Goal: Task Accomplishment & Management: Manage account settings

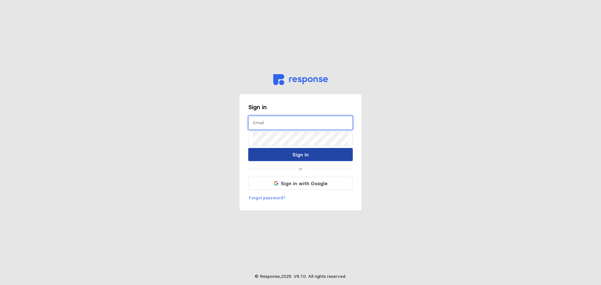
type input "[EMAIL_ADDRESS][DOMAIN_NAME]"
click at [268, 152] on button "Sign In" at bounding box center [300, 154] width 105 height 13
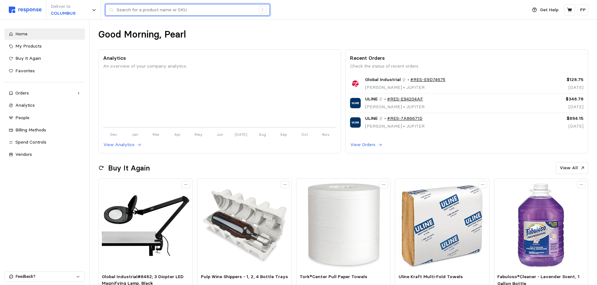
click at [142, 12] on input "text" at bounding box center [186, 9] width 139 height 11
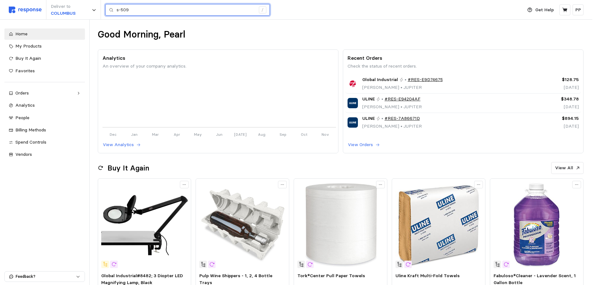
type input "s-509"
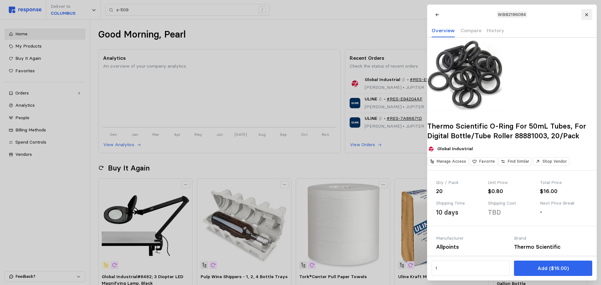
click at [588, 14] on icon at bounding box center [587, 15] width 4 height 4
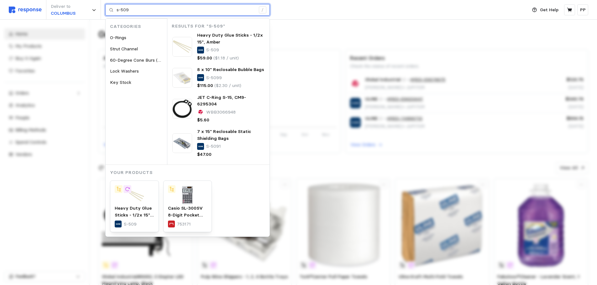
click at [132, 12] on input "s-509" at bounding box center [186, 9] width 139 height 11
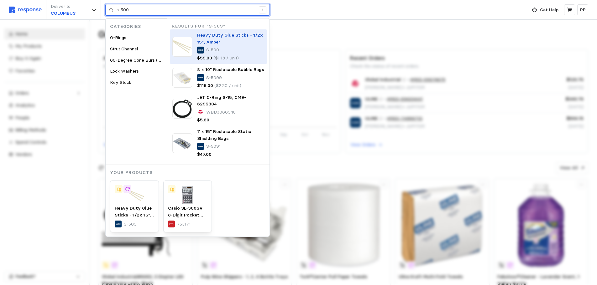
click at [231, 44] on p "Heavy Duty Glue Sticks - 1/2x 15", Amber" at bounding box center [230, 38] width 67 height 13
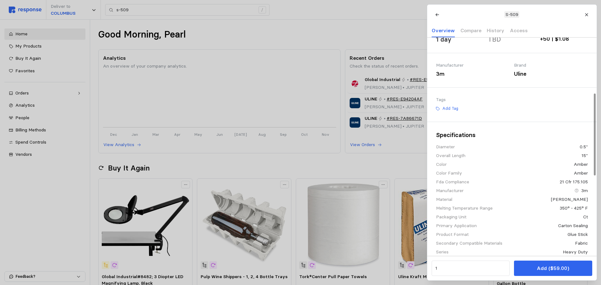
scroll to position [188, 0]
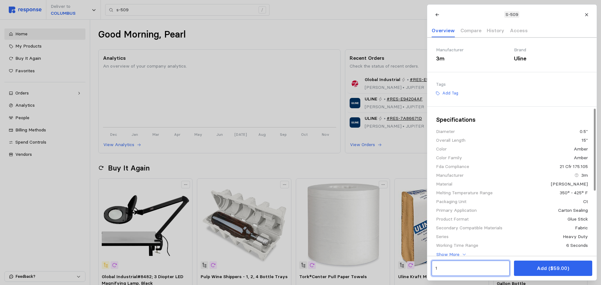
click at [443, 266] on input "1" at bounding box center [470, 268] width 71 height 11
click at [454, 240] on p "150 units" at bounding box center [446, 241] width 18 height 7
type input "3"
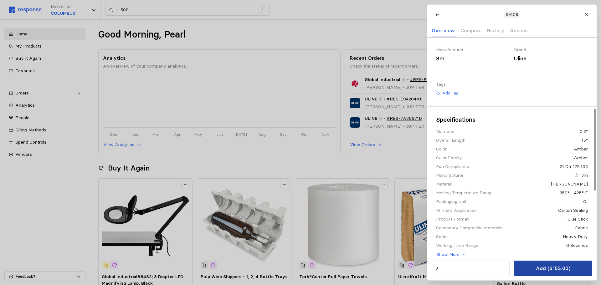
click at [540, 270] on p "Add ($153.00)" at bounding box center [553, 269] width 34 height 8
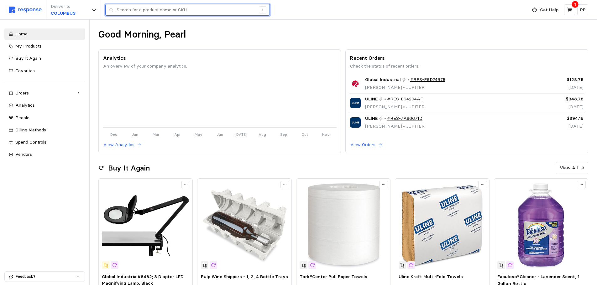
click at [125, 11] on input "text" at bounding box center [186, 9] width 139 height 11
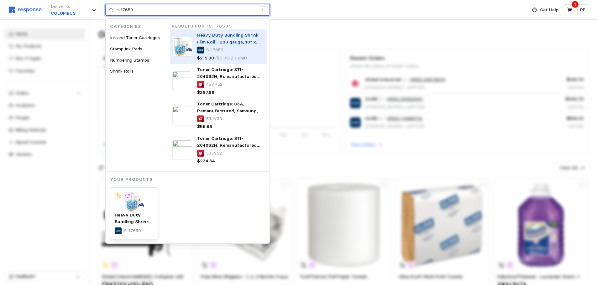
click at [205, 42] on span "Heavy Duty Bundling Shrink Film Roll - 200 gauge, 18" x 4,200'" at bounding box center [228, 41] width 62 height 19
type input "s-17659"
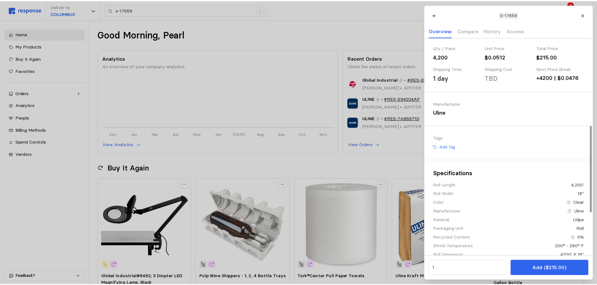
scroll to position [219, 0]
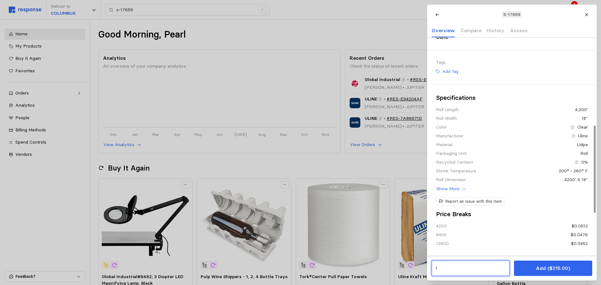
click at [451, 269] on input "1" at bounding box center [470, 268] width 71 height 11
click at [463, 199] on div "1 $215.00" at bounding box center [465, 198] width 56 height 7
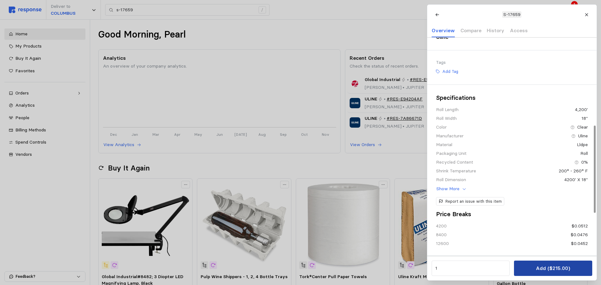
click at [537, 269] on button "Add ($215.00)" at bounding box center [553, 268] width 78 height 15
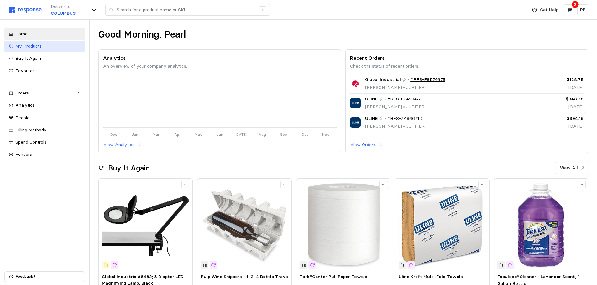
click at [46, 41] on link "My Products" at bounding box center [44, 46] width 81 height 11
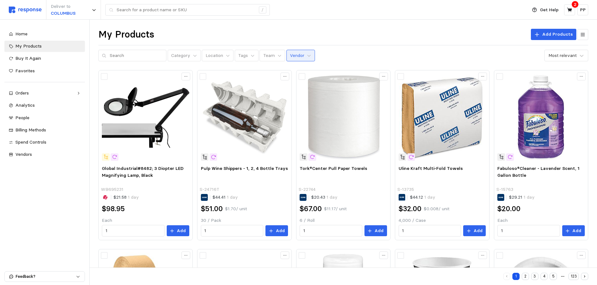
click at [299, 56] on button "Vendor" at bounding box center [300, 56] width 29 height 12
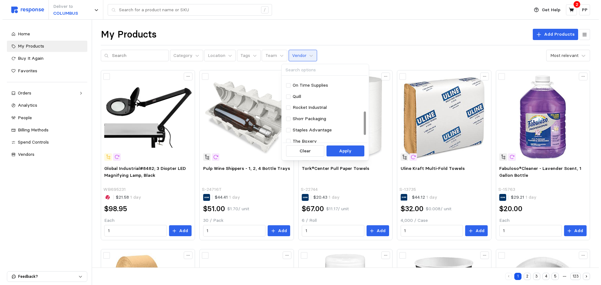
scroll to position [94, 0]
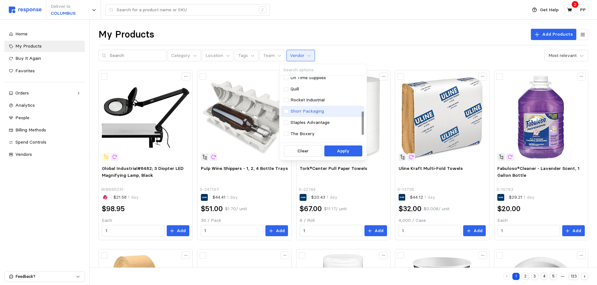
click at [282, 113] on div "Shorr Packaging" at bounding box center [322, 111] width 84 height 11
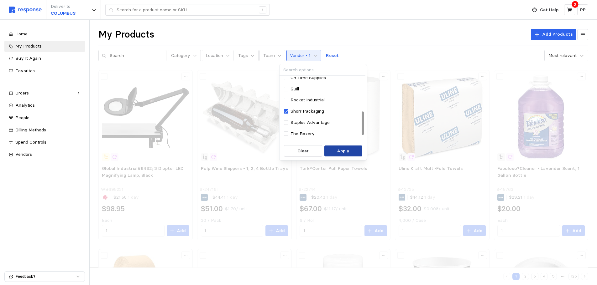
click at [347, 147] on button "Apply" at bounding box center [343, 151] width 38 height 11
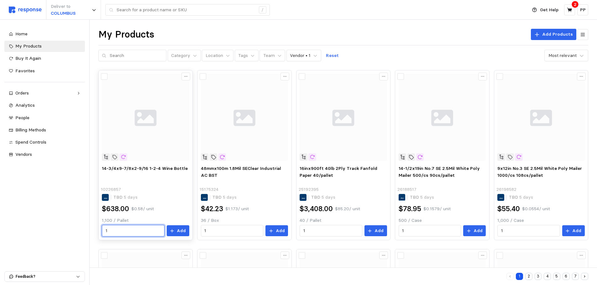
click at [112, 232] on input "1" at bounding box center [133, 231] width 55 height 11
click at [122, 160] on div "3 $1,914.00" at bounding box center [134, 162] width 56 height 7
type input "3"
click at [175, 228] on button "Add" at bounding box center [178, 231] width 23 height 11
click at [135, 52] on input "text" at bounding box center [136, 55] width 53 height 11
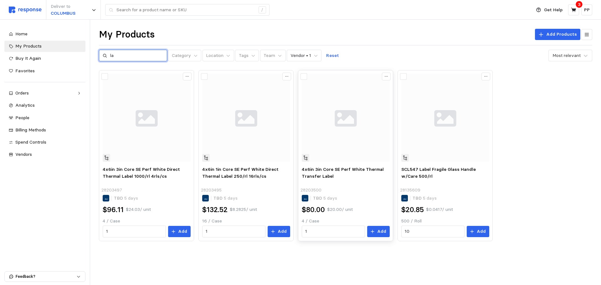
type input "l"
click at [576, 8] on icon at bounding box center [574, 10] width 6 height 6
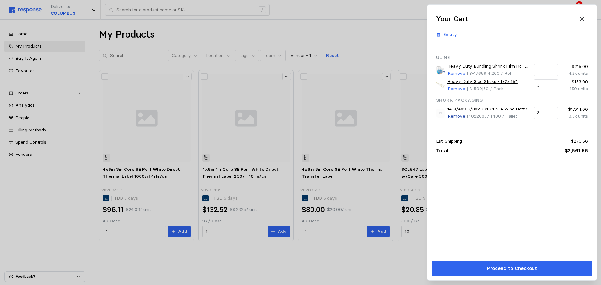
click at [453, 119] on p "Remove" at bounding box center [457, 116] width 18 height 7
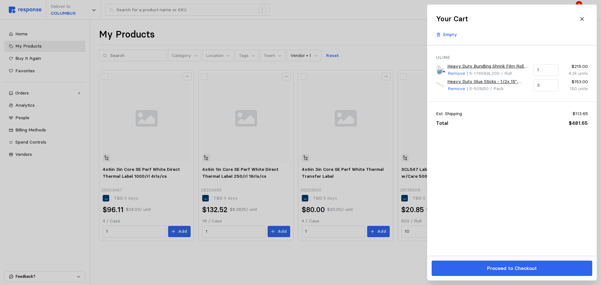
click at [136, 56] on div at bounding box center [300, 142] width 601 height 285
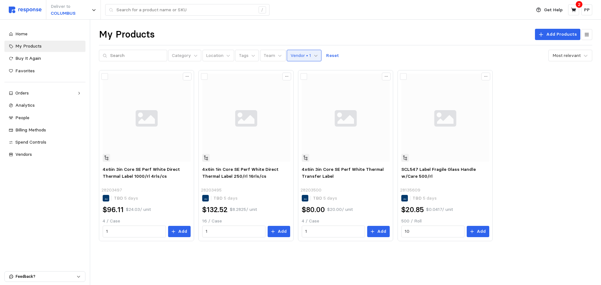
click at [314, 56] on icon at bounding box center [316, 56] width 4 height 4
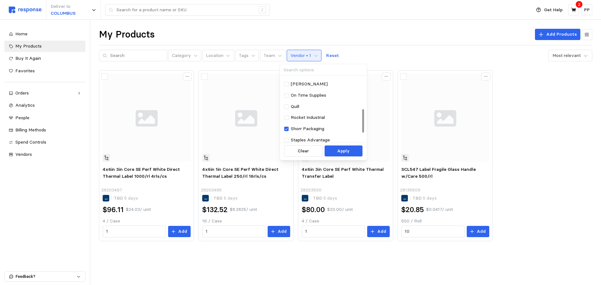
scroll to position [94, 0]
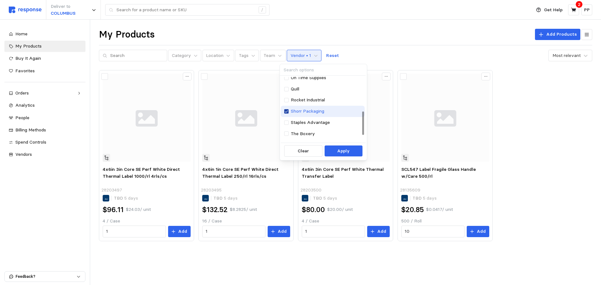
click at [287, 112] on icon at bounding box center [286, 112] width 3 height 2
type input "labels"
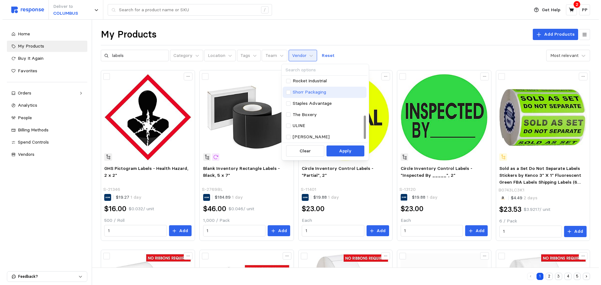
scroll to position [50, 0]
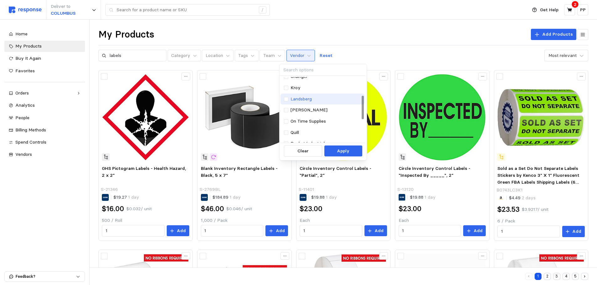
click at [285, 102] on div "Landsberg" at bounding box center [322, 99] width 77 height 7
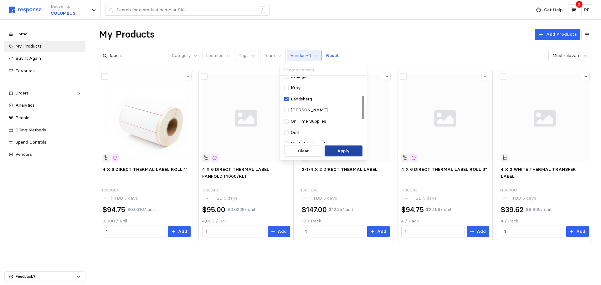
click at [345, 153] on p "Apply" at bounding box center [343, 151] width 13 height 7
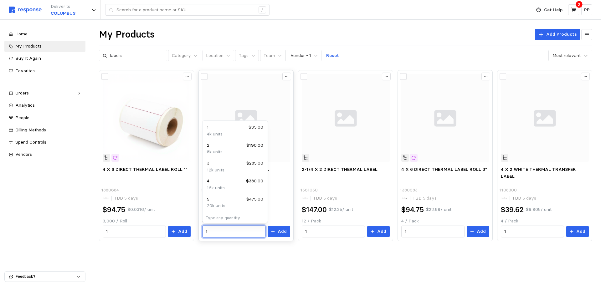
click at [230, 229] on input "1" at bounding box center [234, 231] width 56 height 11
click at [218, 199] on div "12 $1,140.00" at bounding box center [235, 199] width 56 height 7
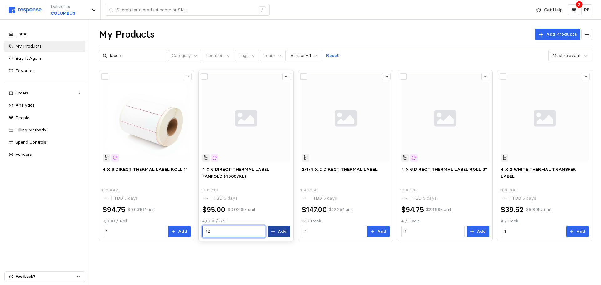
type input "12"
click at [277, 234] on button "Add" at bounding box center [279, 231] width 23 height 11
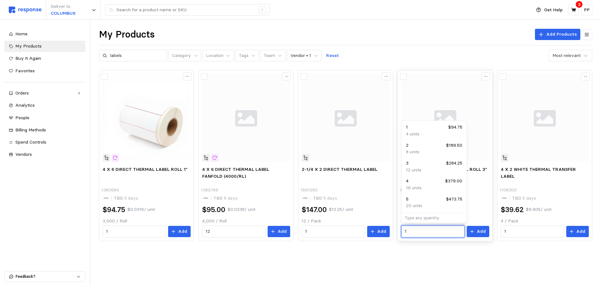
click at [415, 231] on input "1" at bounding box center [433, 231] width 56 height 11
click at [416, 166] on div "3 $284.25" at bounding box center [434, 163] width 56 height 7
drag, startPoint x: 408, startPoint y: 229, endPoint x: 396, endPoint y: 194, distance: 37.1
click at [388, 212] on div "4 X 6 DIRECT THERMAL LABEL ROLL 1" 1380684 TBD 5 days $94.75 $0.0316 / unit 3,0…" at bounding box center [346, 155] width 494 height 171
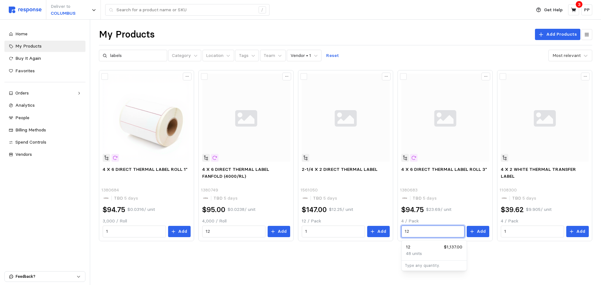
click at [439, 252] on div "48 units" at bounding box center [434, 254] width 56 height 7
type input "12"
click at [477, 232] on button "Add" at bounding box center [478, 231] width 23 height 11
click at [576, 12] on icon at bounding box center [574, 10] width 6 height 6
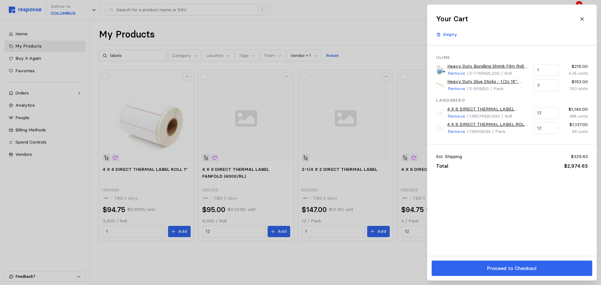
click at [403, 21] on div at bounding box center [300, 142] width 601 height 285
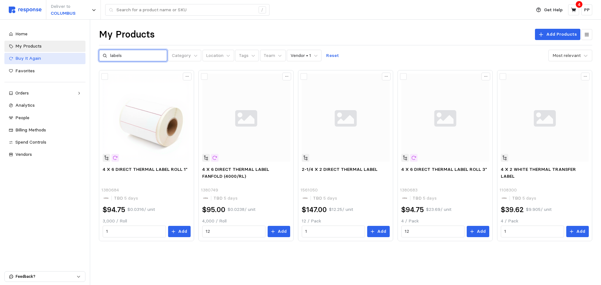
drag, startPoint x: 142, startPoint y: 56, endPoint x: 71, endPoint y: 53, distance: 70.5
click at [71, 53] on div "Deliver to COLUMBUS / Get Help 4 PP / Home My Products Buy It Again Favorites O…" at bounding box center [300, 142] width 601 height 285
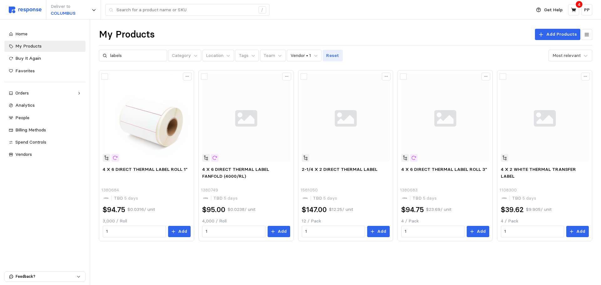
click at [326, 55] on p "Reset" at bounding box center [332, 55] width 13 height 7
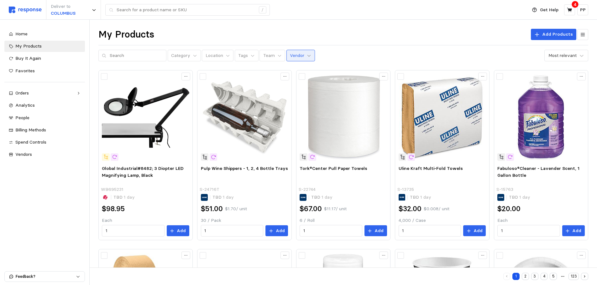
click at [309, 54] on div "Category Location Tags Team Vendor Most relevant" at bounding box center [343, 56] width 490 height 12
click at [307, 55] on icon at bounding box center [309, 56] width 4 height 4
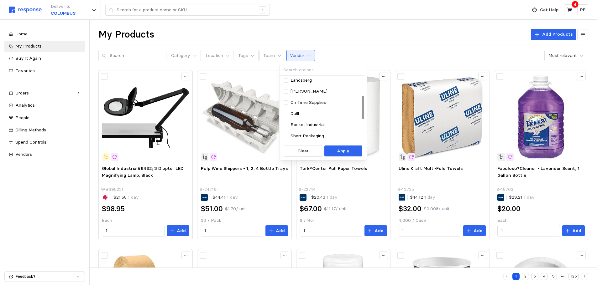
scroll to position [50, 0]
click at [287, 98] on div at bounding box center [286, 99] width 4 height 4
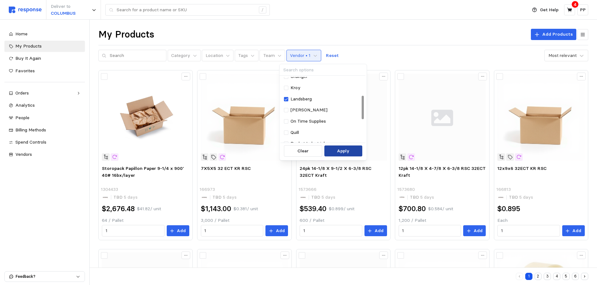
click at [337, 150] on p "Apply" at bounding box center [343, 151] width 13 height 7
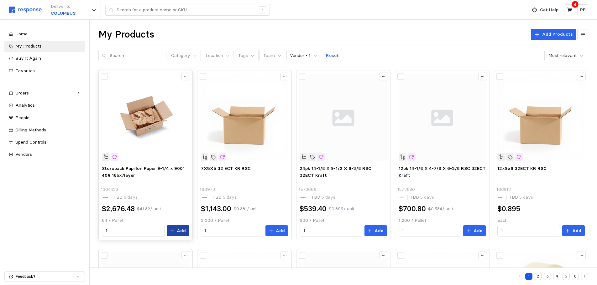
click at [173, 230] on icon at bounding box center [171, 230] width 3 height 3
click at [326, 232] on input "1" at bounding box center [330, 231] width 55 height 11
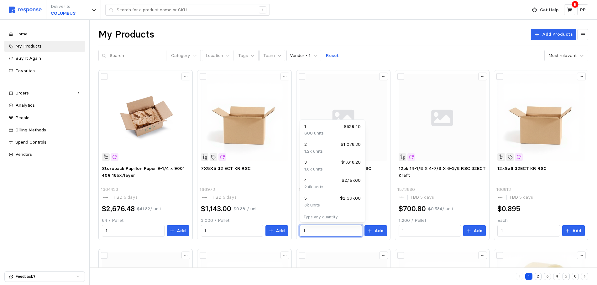
click at [324, 204] on div "3k units" at bounding box center [332, 205] width 56 height 7
type input "5"
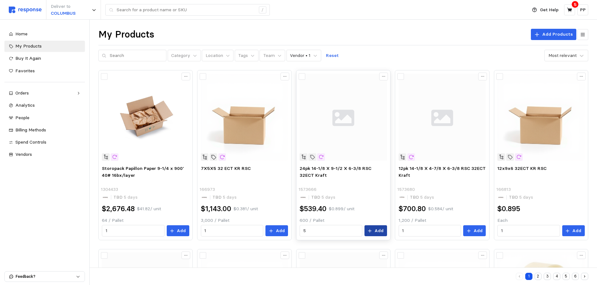
click at [376, 232] on p "Add" at bounding box center [378, 231] width 9 height 7
click at [567, 12] on icon at bounding box center [570, 10] width 6 height 6
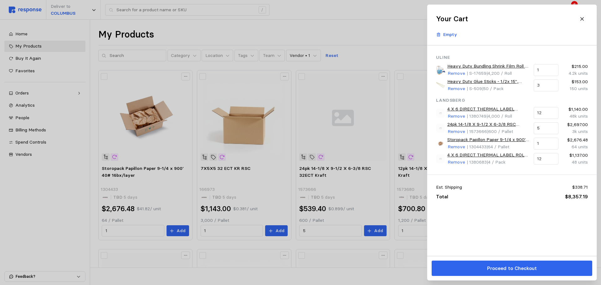
click at [578, 21] on button at bounding box center [582, 18] width 11 height 11
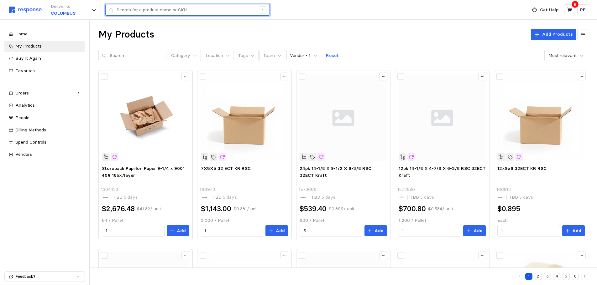
click at [145, 12] on input "text" at bounding box center [186, 9] width 139 height 11
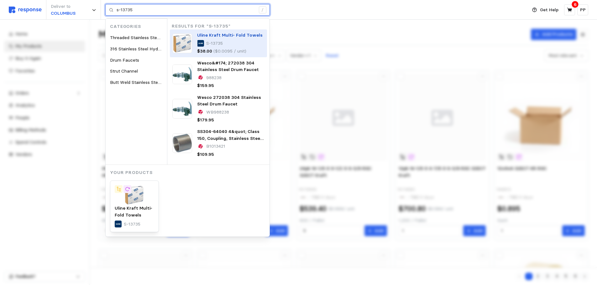
click at [204, 42] on div "S-13735" at bounding box center [229, 43] width 65 height 7
type input "s-13735"
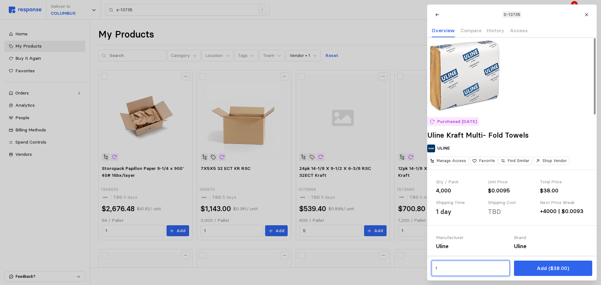
click at [453, 271] on input "1" at bounding box center [470, 268] width 71 height 11
click at [456, 241] on div "12k units Save 5 %" at bounding box center [465, 241] width 56 height 7
type input "3"
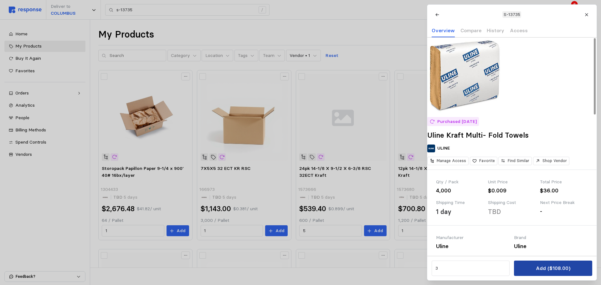
click at [553, 270] on p "Add ($108.00)" at bounding box center [553, 269] width 34 height 8
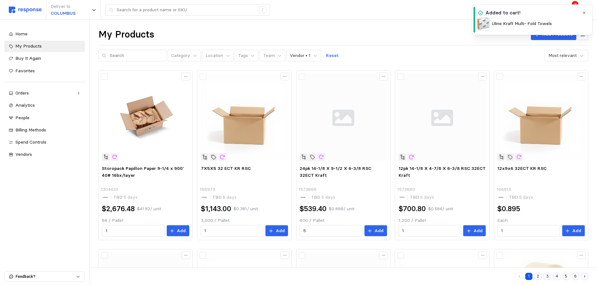
click at [411, 8] on div "Deliver to [GEOGRAPHIC_DATA] /" at bounding box center [266, 10] width 515 height 20
click at [587, 11] on button "button" at bounding box center [584, 13] width 8 height 8
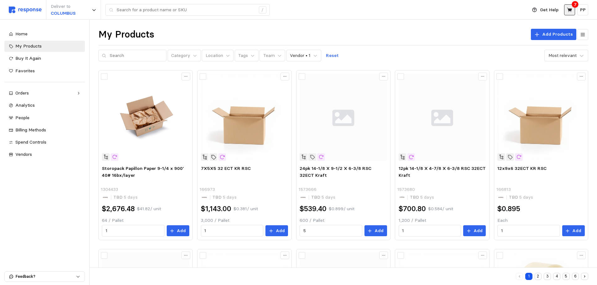
click at [571, 10] on icon at bounding box center [570, 10] width 6 height 6
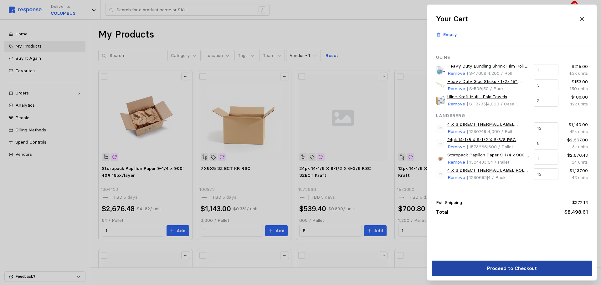
click at [481, 270] on button "Proceed to Checkout" at bounding box center [512, 268] width 161 height 15
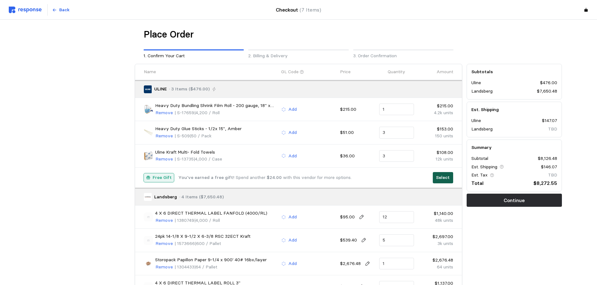
click at [446, 176] on p "Select" at bounding box center [443, 177] width 14 height 7
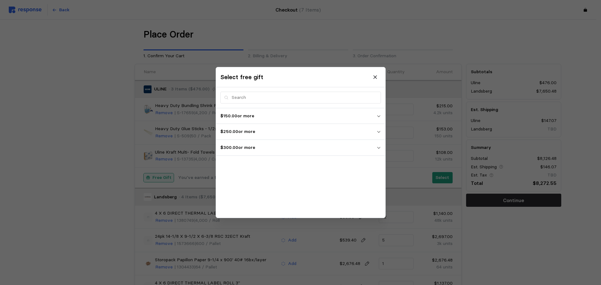
click at [247, 146] on p "$300.00 or more" at bounding box center [299, 147] width 156 height 7
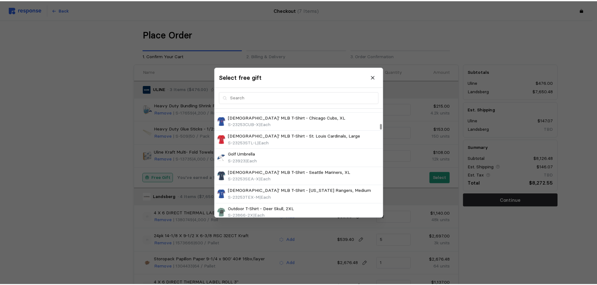
scroll to position [439, 0]
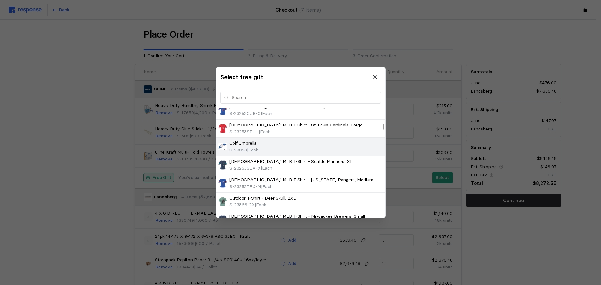
click at [277, 143] on div "Golf Umbrella S-23923 | Each" at bounding box center [300, 146] width 165 height 13
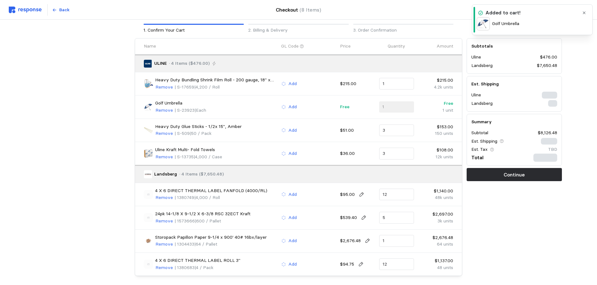
scroll to position [52, 0]
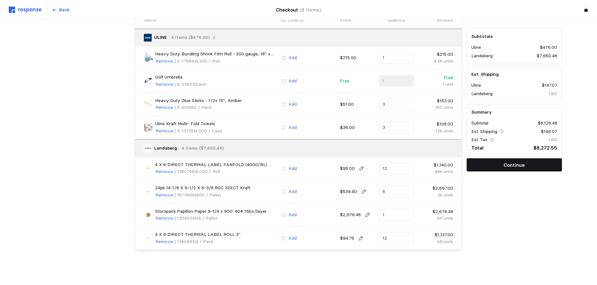
click at [517, 167] on p "Continue" at bounding box center [513, 165] width 21 height 8
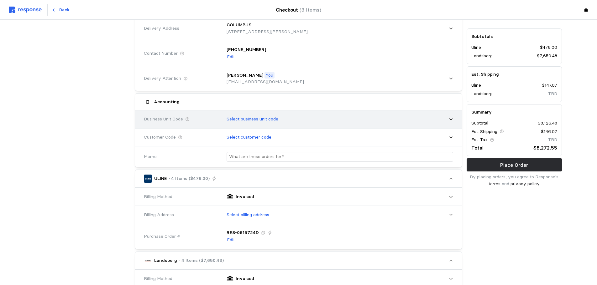
scroll to position [94, 0]
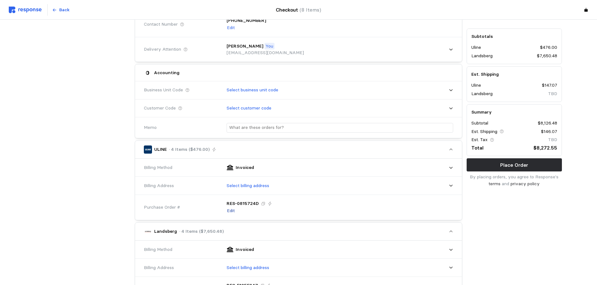
click at [234, 210] on p "Edit" at bounding box center [231, 211] width 8 height 7
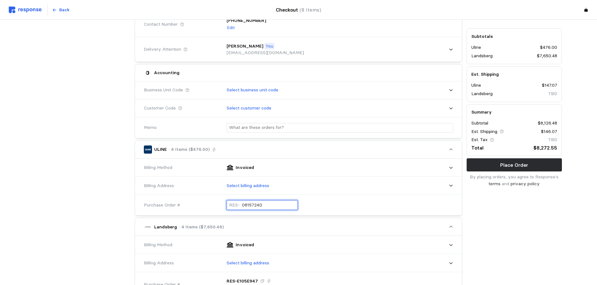
drag, startPoint x: 273, startPoint y: 206, endPoint x: 168, endPoint y: 196, distance: 106.0
click at [168, 196] on div "Purchase Order # RES- 0815724D" at bounding box center [299, 205] width 314 height 23
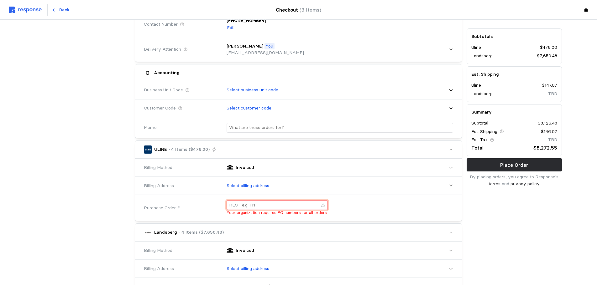
click at [243, 205] on input "text" at bounding box center [280, 205] width 77 height 9
type input "0"
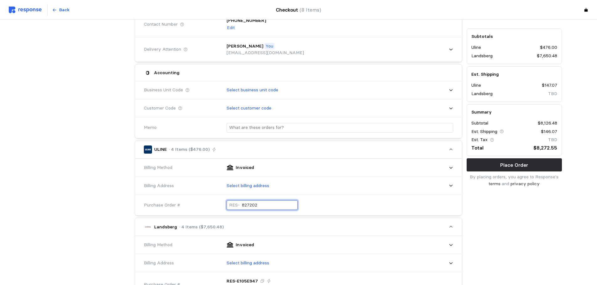
type input "8272025"
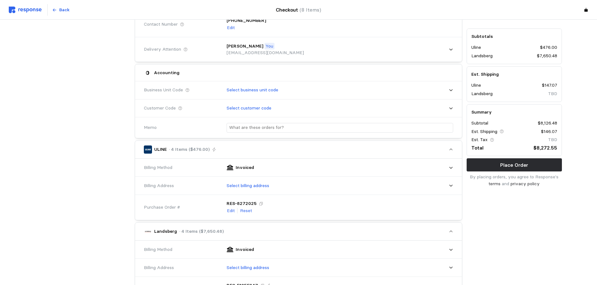
click at [368, 225] on div "Landsberg · 4 Items ($7,650.48)" at bounding box center [294, 231] width 300 height 17
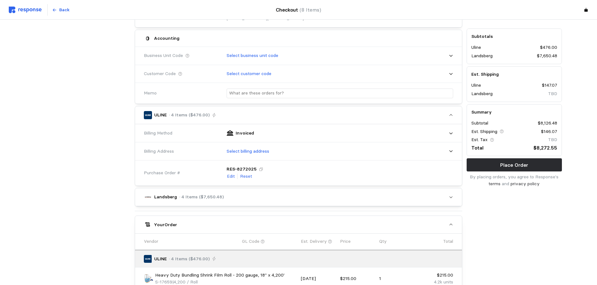
scroll to position [118, 0]
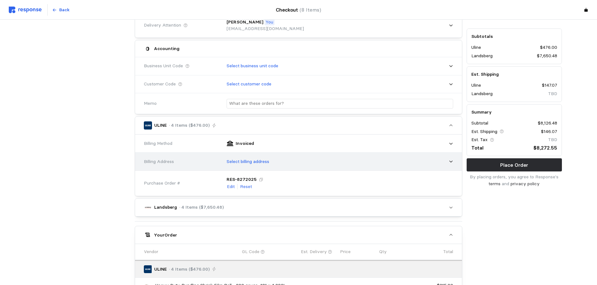
click at [249, 162] on p "Select billing address" at bounding box center [247, 161] width 43 height 7
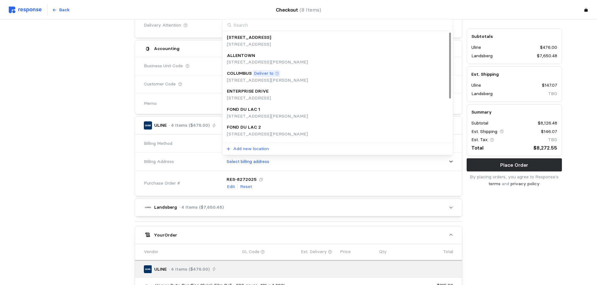
click at [272, 71] on p "Deliver to" at bounding box center [264, 73] width 20 height 7
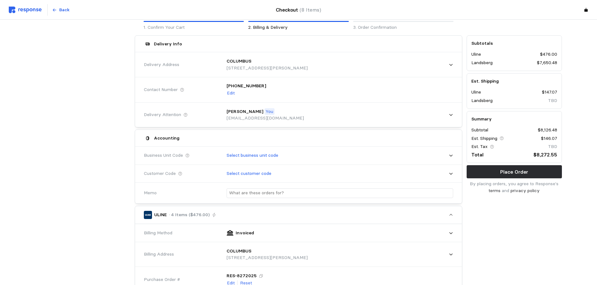
scroll to position [24, 0]
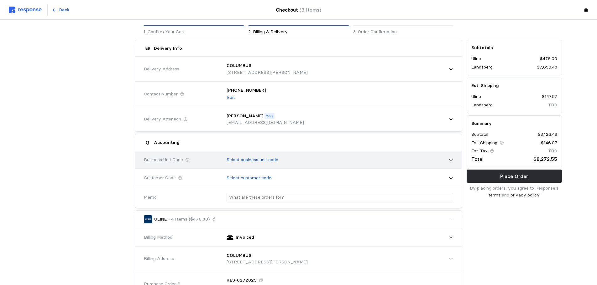
click at [298, 164] on div "Select business unit code" at bounding box center [337, 160] width 231 height 16
type input "7"
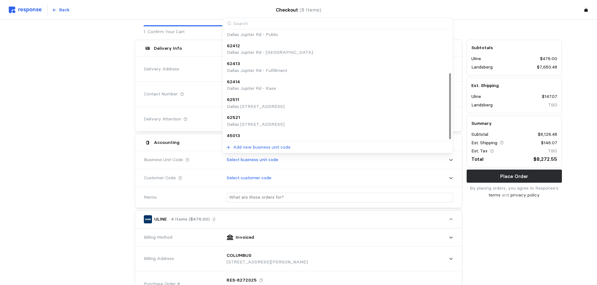
scroll to position [70, 0]
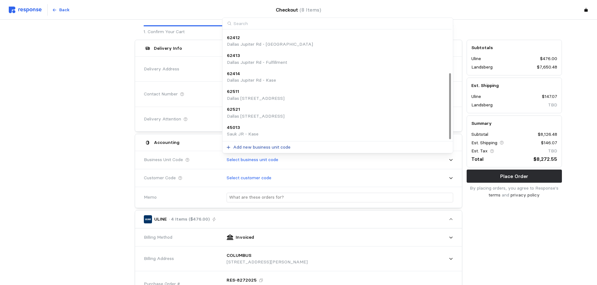
click at [256, 145] on p "Add new business unit code" at bounding box center [261, 147] width 57 height 7
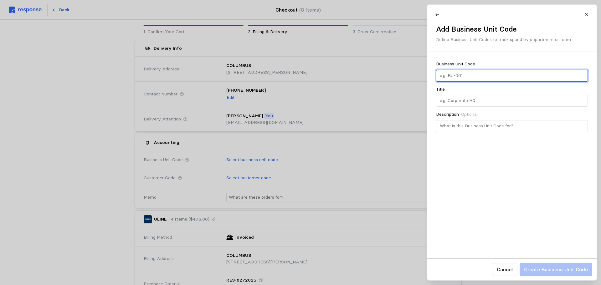
click at [475, 77] on input "text" at bounding box center [512, 75] width 145 height 11
type input "70411"
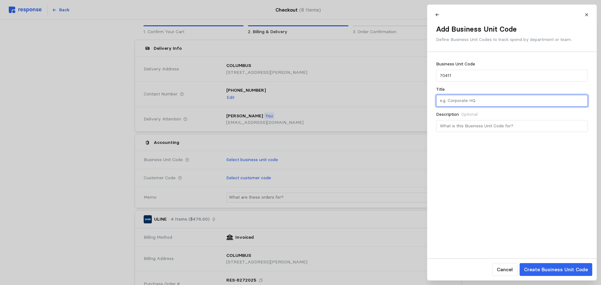
click at [464, 99] on input "text" at bounding box center [512, 100] width 145 height 11
type input "Columbus"
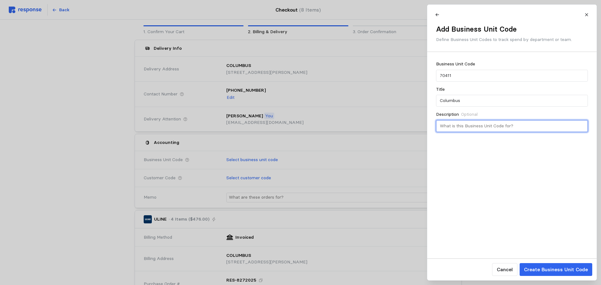
click at [458, 129] on input "text" at bounding box center [512, 126] width 145 height 11
type input "P"
click at [543, 261] on div "Create Business Unit Code Cancel" at bounding box center [512, 270] width 169 height 22
click at [543, 263] on div "Create Business Unit Code Cancel" at bounding box center [512, 270] width 169 height 22
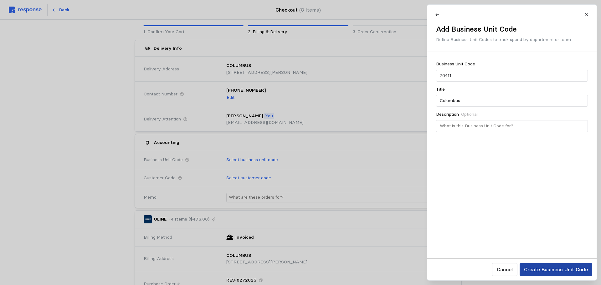
click at [542, 267] on p "Create Business Unit Code" at bounding box center [556, 270] width 64 height 8
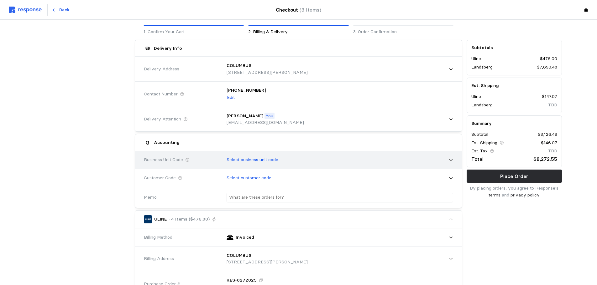
click at [259, 161] on p "Select business unit code" at bounding box center [252, 160] width 52 height 7
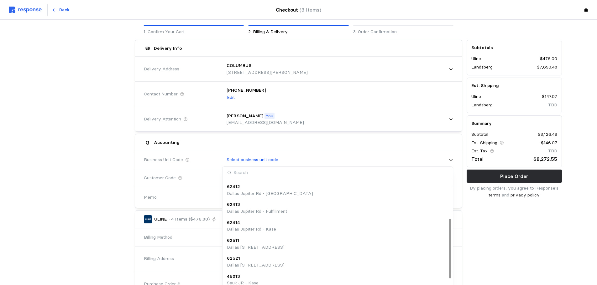
scroll to position [88, 0]
click at [245, 278] on div "70411" at bounding box center [237, 276] width 20 height 7
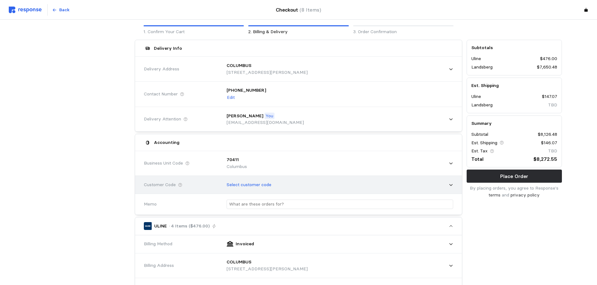
click at [268, 181] on div "Select customer code" at bounding box center [337, 185] width 231 height 16
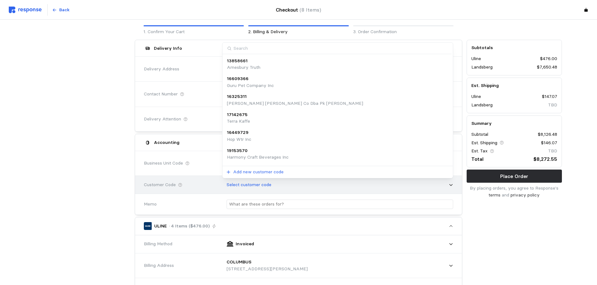
type input "l"
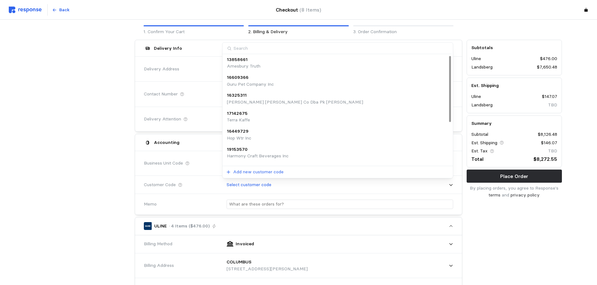
scroll to position [0, 0]
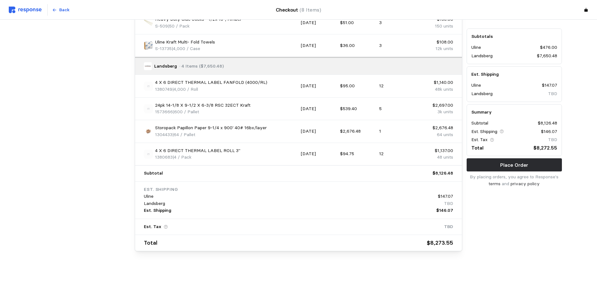
scroll to position [445, 0]
click at [514, 169] on p "Place Order" at bounding box center [514, 165] width 28 height 8
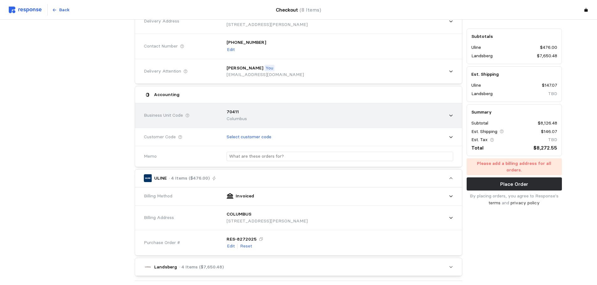
scroll to position [157, 0]
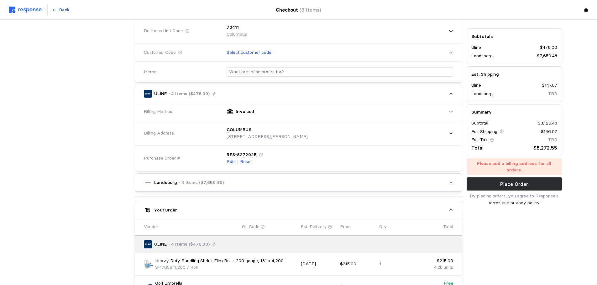
click at [450, 181] on icon "button" at bounding box center [451, 182] width 4 height 4
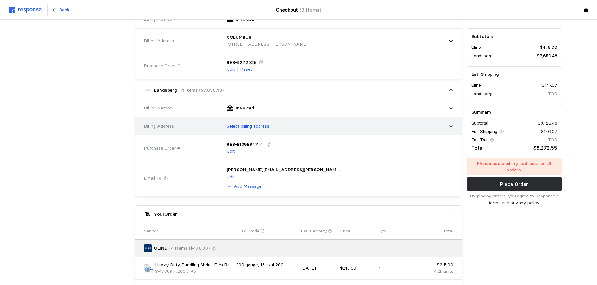
scroll to position [251, 0]
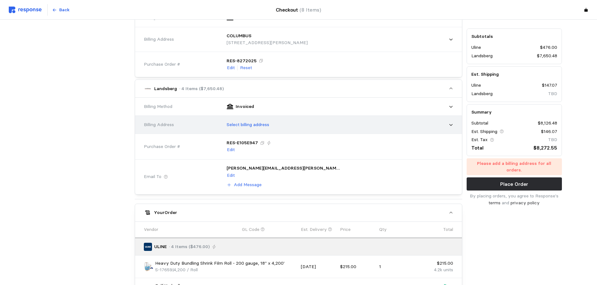
click at [258, 124] on p "Select billing address" at bounding box center [247, 125] width 43 height 7
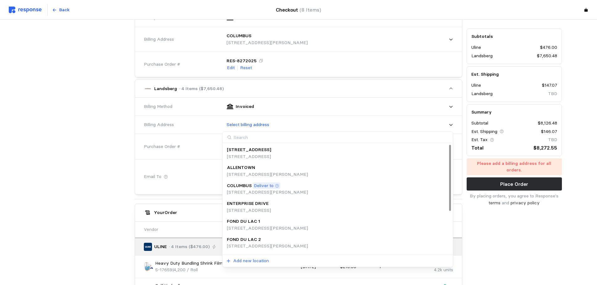
click at [252, 191] on p "[STREET_ADDRESS][PERSON_NAME]" at bounding box center [267, 192] width 81 height 7
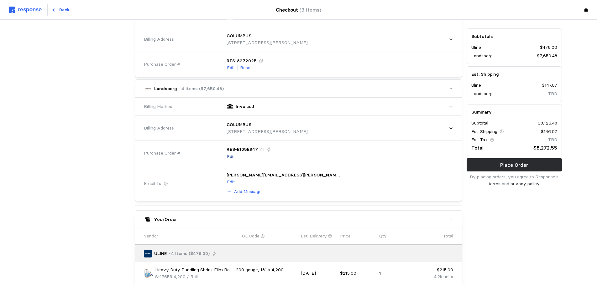
click at [229, 158] on p "Edit" at bounding box center [231, 156] width 8 height 7
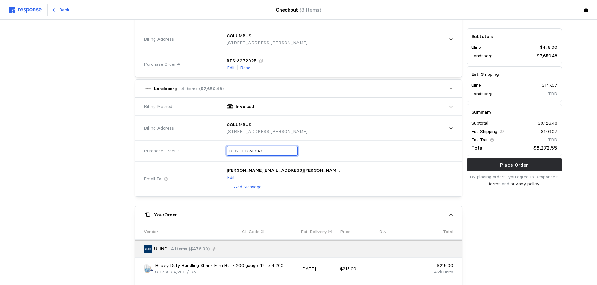
drag, startPoint x: 268, startPoint y: 150, endPoint x: 219, endPoint y: 151, distance: 49.5
click at [219, 151] on div "Purchase Order # RES- E105E947" at bounding box center [299, 151] width 314 height 23
type input "8272025"
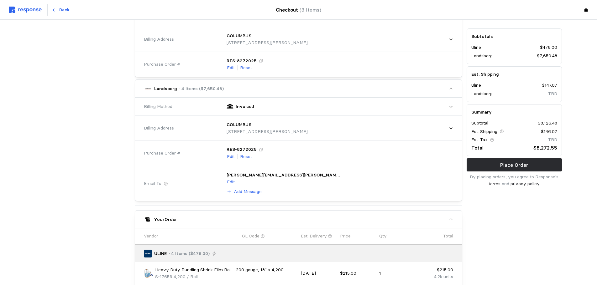
click at [355, 172] on div "[PERSON_NAME][EMAIL_ADDRESS][PERSON_NAME][DOMAIN_NAME], [PERSON_NAME][DOMAIN_NA…" at bounding box center [337, 184] width 231 height 33
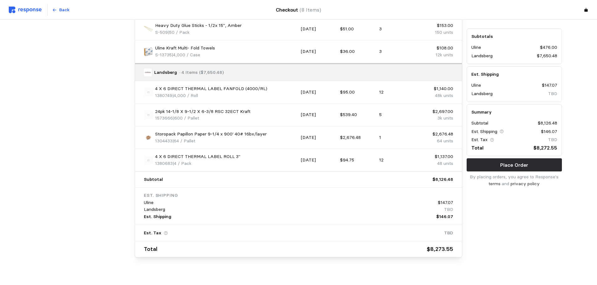
scroll to position [548, 0]
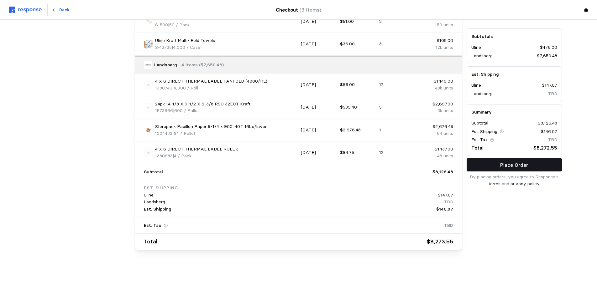
click at [491, 162] on button "Place Order" at bounding box center [513, 165] width 95 height 13
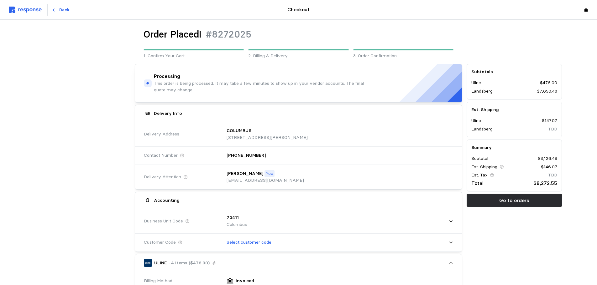
click at [27, 13] on img at bounding box center [25, 10] width 33 height 7
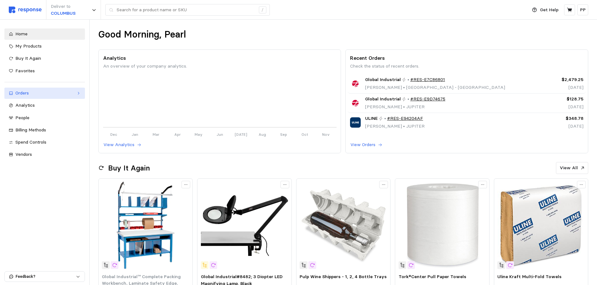
click at [31, 94] on div "Orders" at bounding box center [44, 93] width 59 height 7
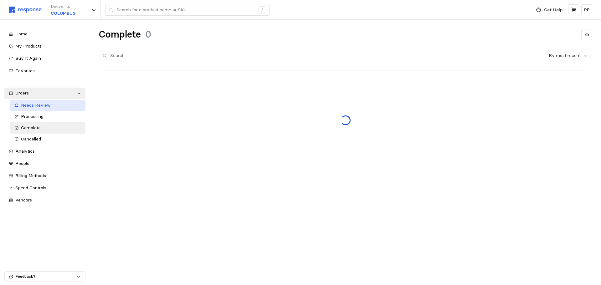
click at [36, 104] on span "Needs Review" at bounding box center [36, 105] width 30 height 6
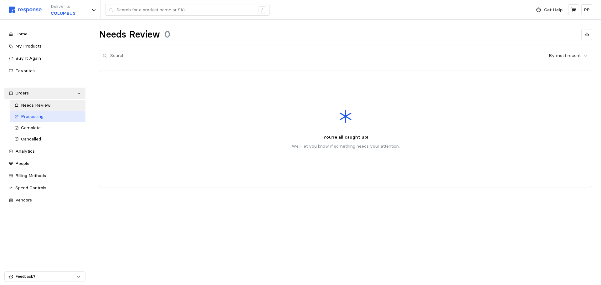
click at [44, 117] on div "Processing" at bounding box center [51, 116] width 60 height 7
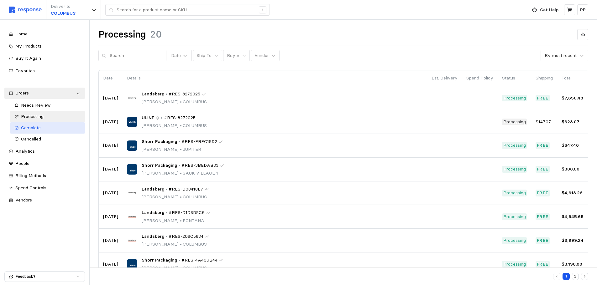
click at [44, 132] on link "Complete" at bounding box center [47, 127] width 75 height 11
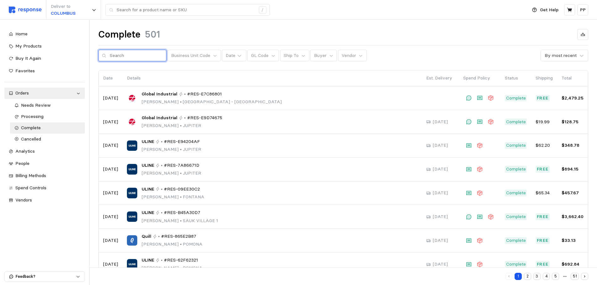
click at [130, 53] on input "text" at bounding box center [136, 55] width 53 height 11
type input "pearl"
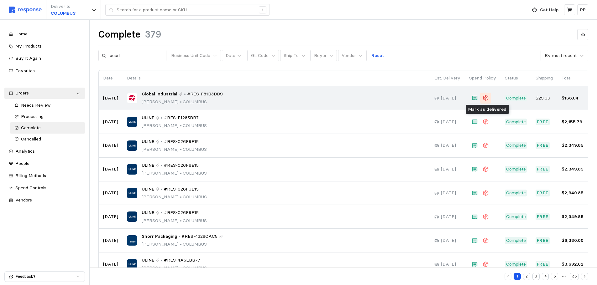
click at [489, 98] on icon at bounding box center [485, 98] width 6 height 6
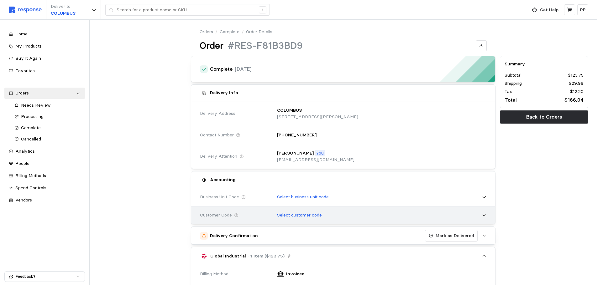
scroll to position [157, 0]
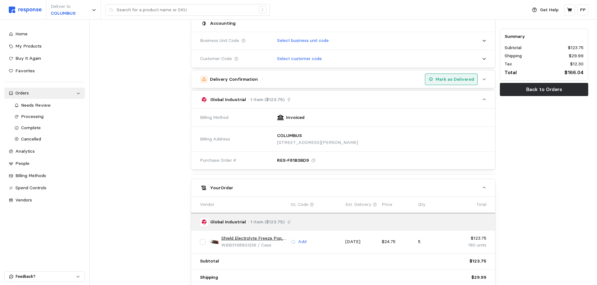
click at [455, 77] on p "Mark as Delivered" at bounding box center [454, 79] width 39 height 7
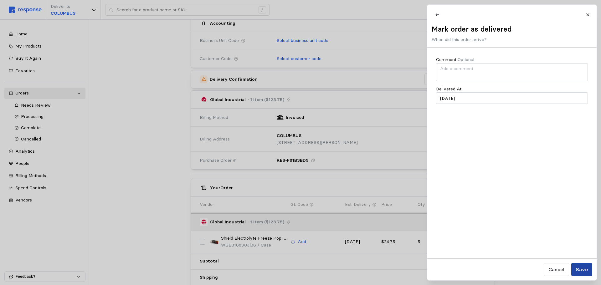
click at [579, 270] on p "Save" at bounding box center [582, 270] width 12 height 8
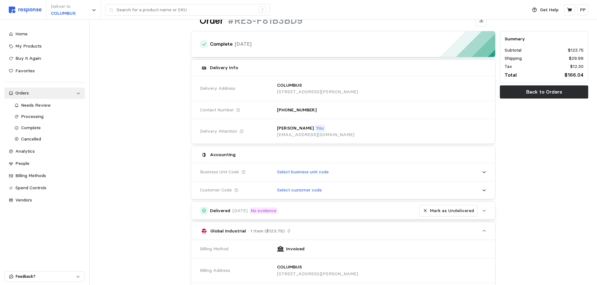
scroll to position [0, 0]
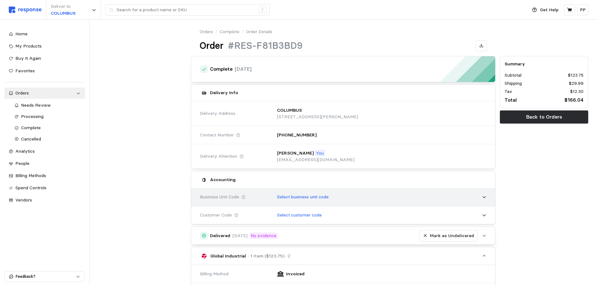
click at [396, 196] on div "Select business unit code" at bounding box center [380, 198] width 214 height 16
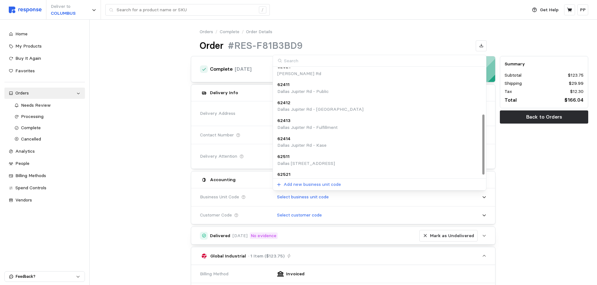
scroll to position [88, 0]
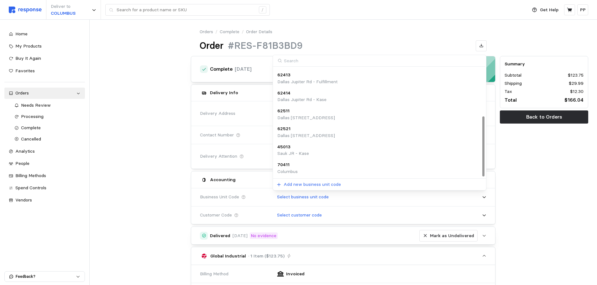
click at [334, 170] on div "70411 [GEOGRAPHIC_DATA]" at bounding box center [379, 168] width 204 height 13
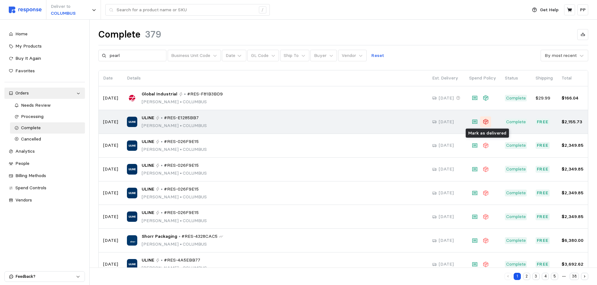
click at [485, 122] on icon at bounding box center [484, 123] width 3 height 4
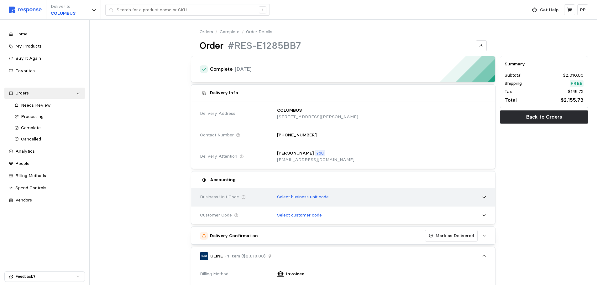
click at [370, 199] on div "Select business unit code" at bounding box center [380, 198] width 214 height 16
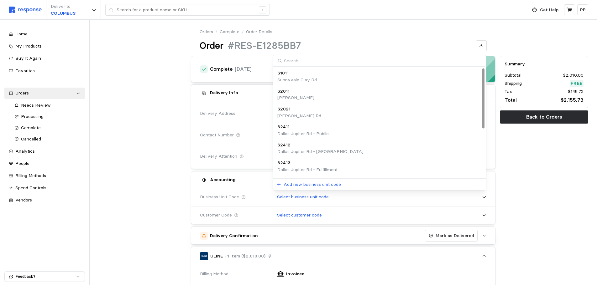
scroll to position [88, 0]
click at [304, 168] on div "70411 [GEOGRAPHIC_DATA]" at bounding box center [379, 168] width 204 height 13
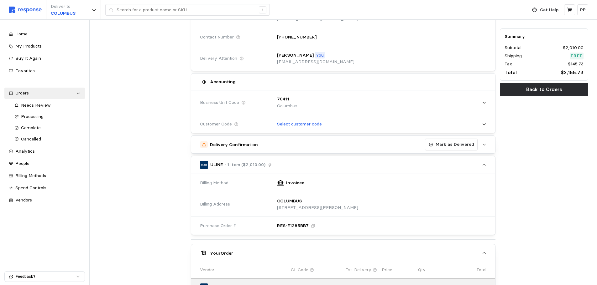
scroll to position [75, 0]
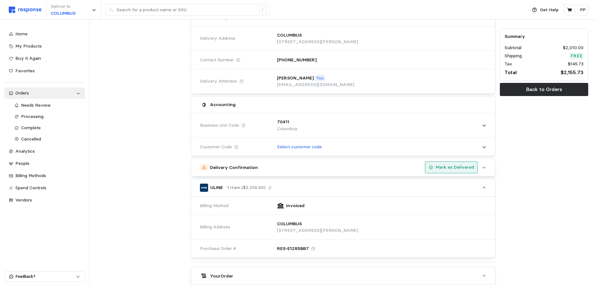
click at [449, 166] on p "Mark as Delivered" at bounding box center [454, 167] width 39 height 7
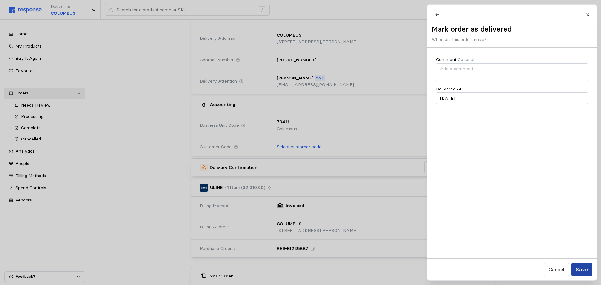
click at [590, 271] on button "Save" at bounding box center [581, 269] width 21 height 13
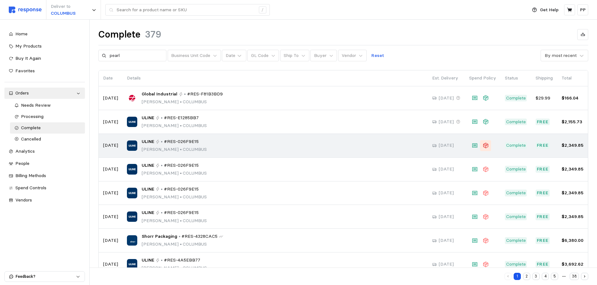
click at [482, 146] on button at bounding box center [485, 145] width 11 height 11
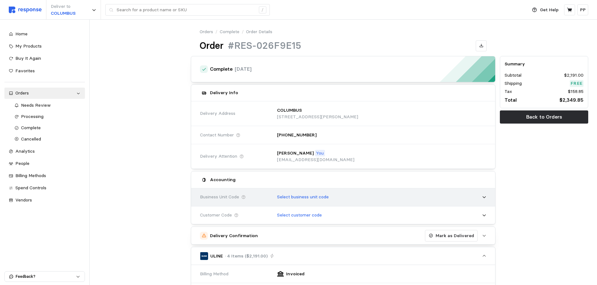
click at [329, 199] on p "Select business unit code" at bounding box center [303, 197] width 52 height 7
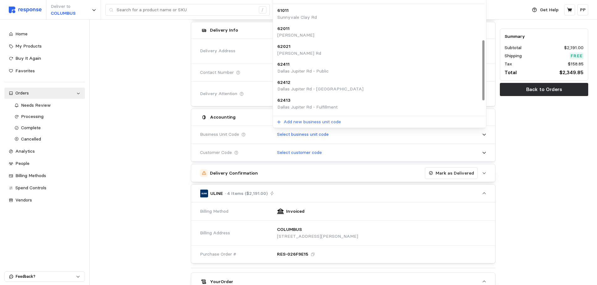
scroll to position [88, 0]
click at [297, 106] on p "Columbus" at bounding box center [287, 109] width 20 height 7
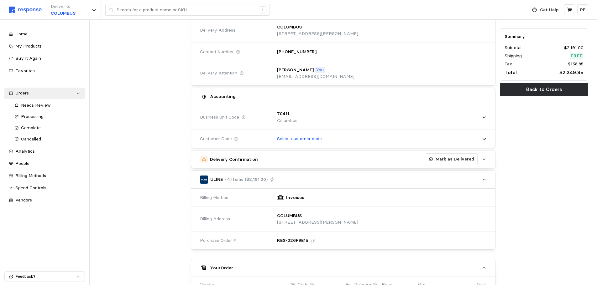
scroll to position [81, 0]
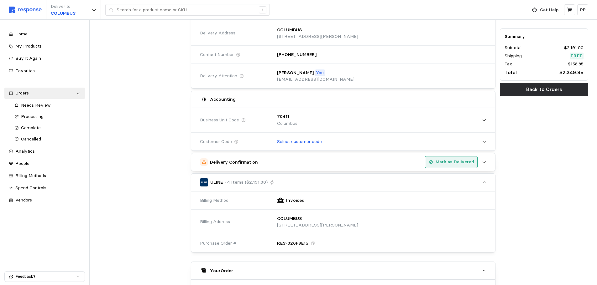
click at [449, 164] on p "Mark as Delivered" at bounding box center [454, 162] width 39 height 7
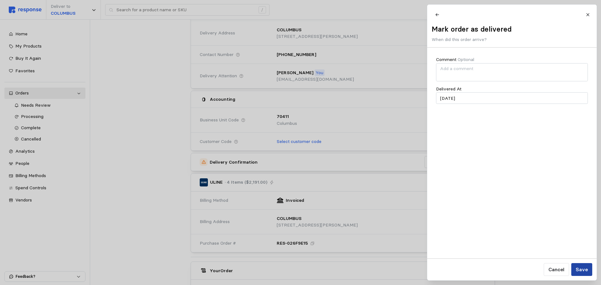
click at [589, 264] on button "Save" at bounding box center [581, 269] width 21 height 13
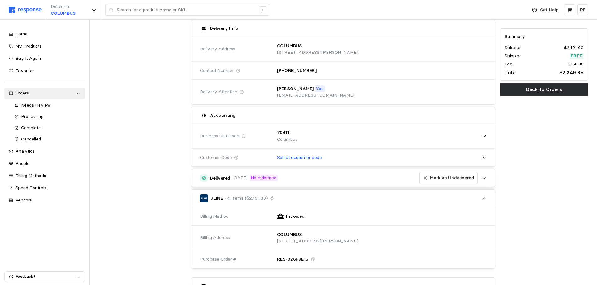
scroll to position [49, 0]
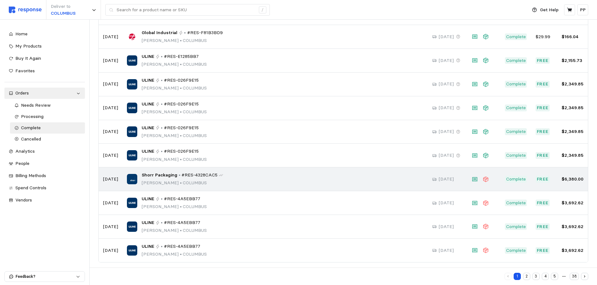
scroll to position [65, 0]
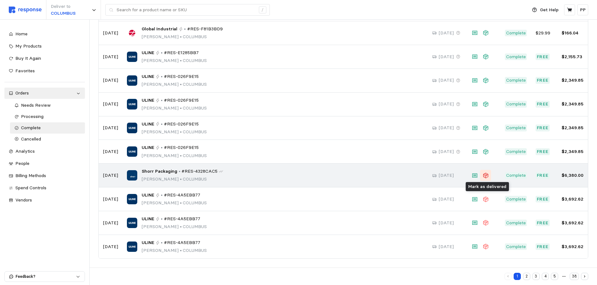
click at [487, 179] on icon at bounding box center [485, 176] width 6 height 6
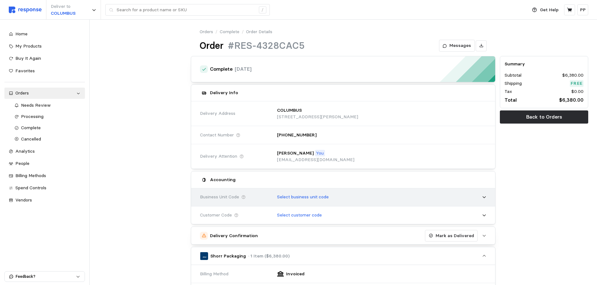
click at [298, 192] on div "Select business unit code" at bounding box center [380, 198] width 214 height 16
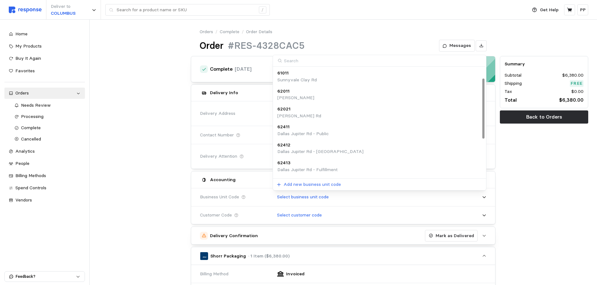
scroll to position [88, 0]
click at [293, 162] on div "70411" at bounding box center [287, 165] width 20 height 7
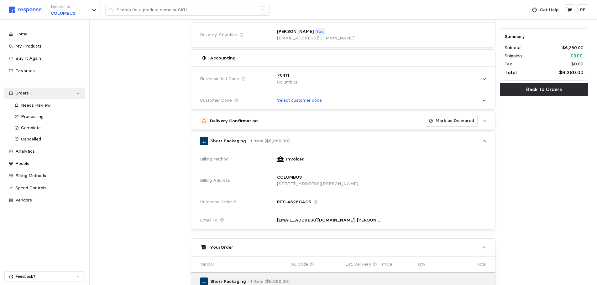
scroll to position [125, 0]
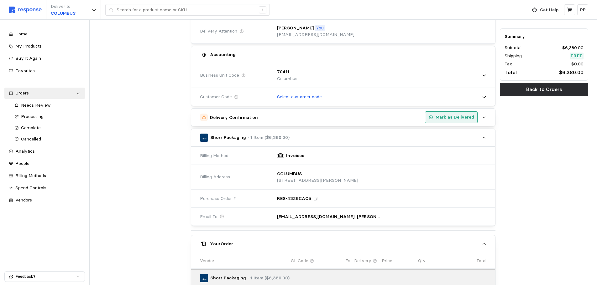
click at [455, 117] on p "Mark as Delivered" at bounding box center [454, 117] width 39 height 7
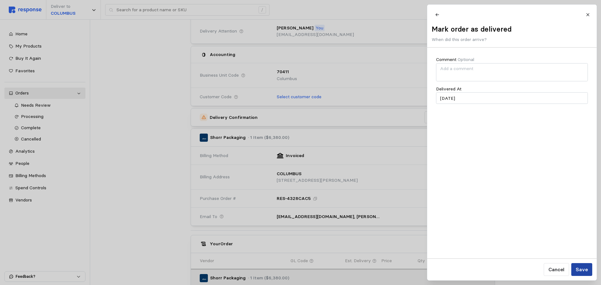
click at [592, 270] on button "Save" at bounding box center [581, 269] width 21 height 13
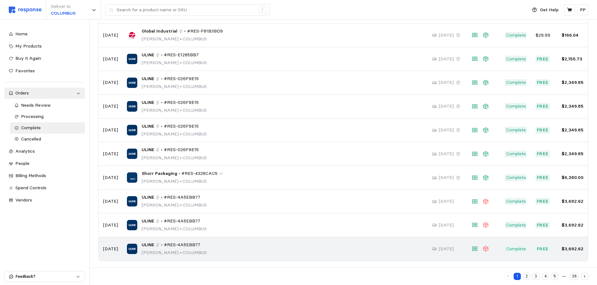
scroll to position [65, 0]
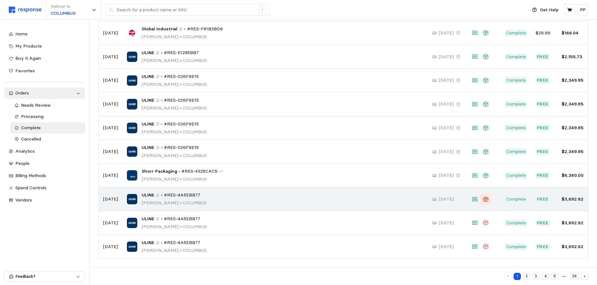
click at [486, 199] on icon at bounding box center [485, 199] width 5 height 5
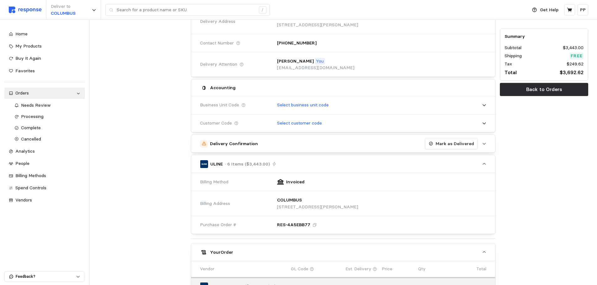
scroll to position [94, 0]
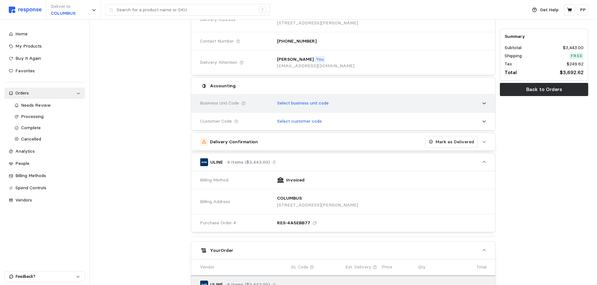
click at [355, 101] on div "Select business unit code" at bounding box center [380, 104] width 214 height 16
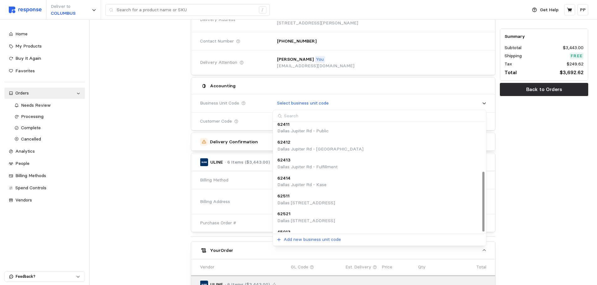
scroll to position [88, 0]
click at [300, 221] on div "70411 [GEOGRAPHIC_DATA]" at bounding box center [379, 223] width 204 height 13
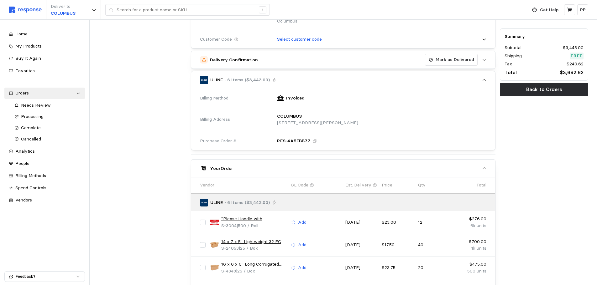
scroll to position [125, 0]
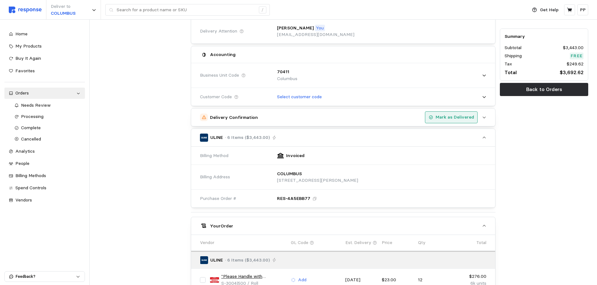
click at [460, 118] on p "Mark as Delivered" at bounding box center [454, 117] width 39 height 7
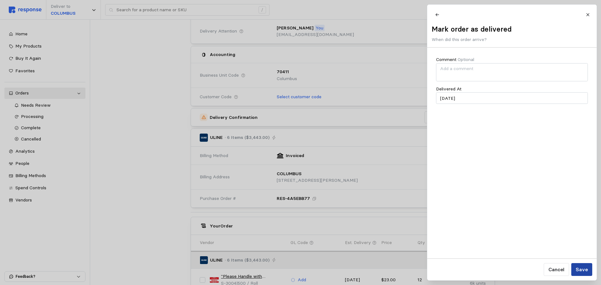
click at [578, 271] on p "Save" at bounding box center [582, 270] width 12 height 8
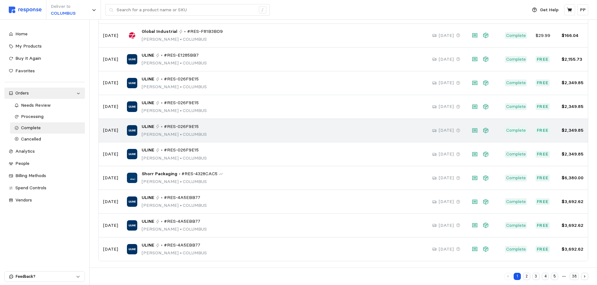
scroll to position [65, 0]
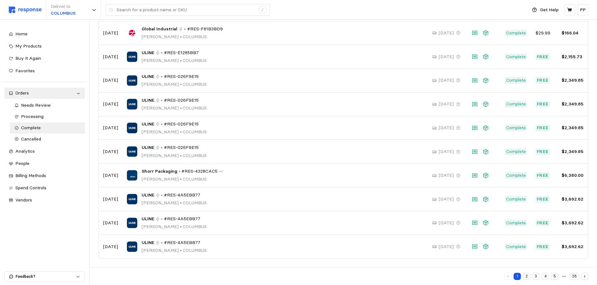
click at [528, 278] on button "2" at bounding box center [526, 276] width 7 height 7
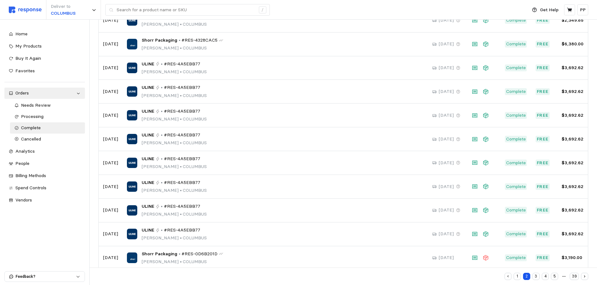
scroll to position [184, 0]
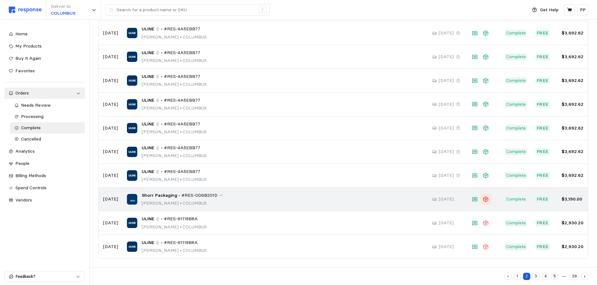
click at [487, 200] on icon at bounding box center [485, 199] width 5 height 5
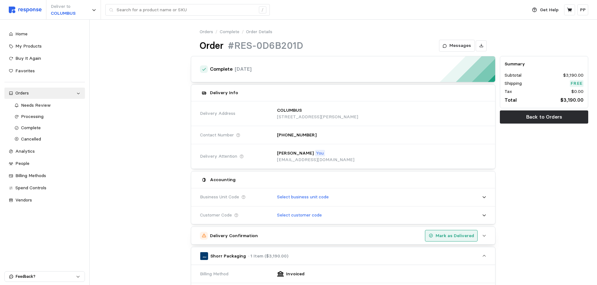
click at [455, 234] on p "Mark as Delivered" at bounding box center [454, 236] width 39 height 7
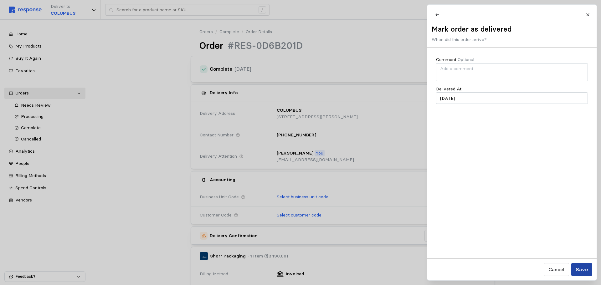
click at [588, 269] on button "Save" at bounding box center [581, 269] width 21 height 13
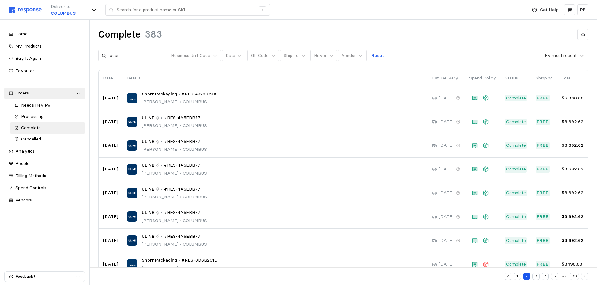
scroll to position [65, 0]
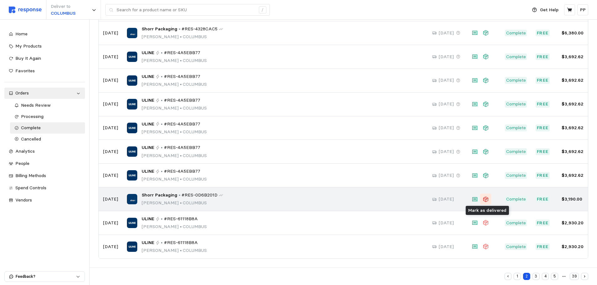
click at [488, 199] on icon at bounding box center [485, 199] width 5 height 5
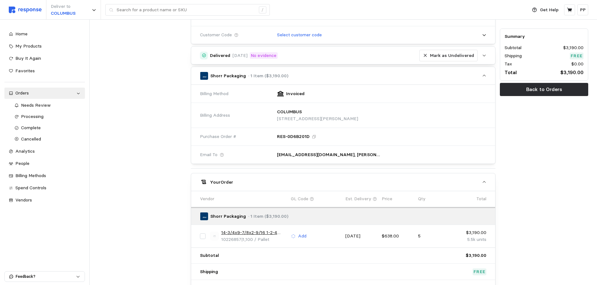
scroll to position [125, 0]
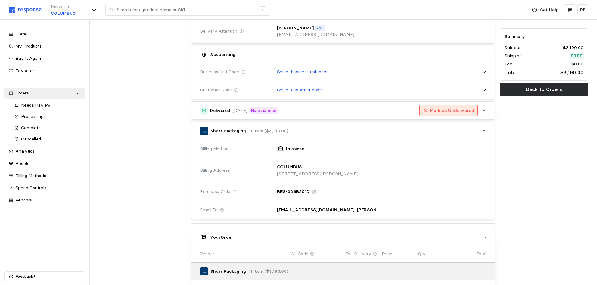
click at [459, 112] on p "Mark as Undelivered" at bounding box center [452, 110] width 44 height 7
click at [441, 110] on p "Mark as Delivered" at bounding box center [454, 110] width 39 height 7
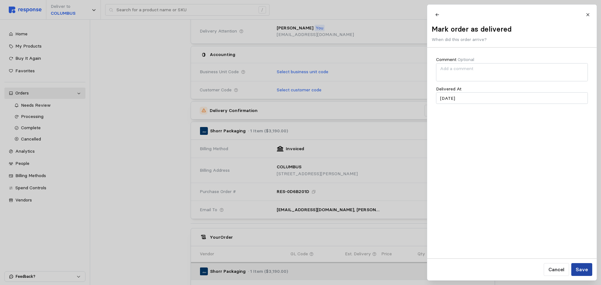
click at [587, 268] on p "Save" at bounding box center [582, 270] width 12 height 8
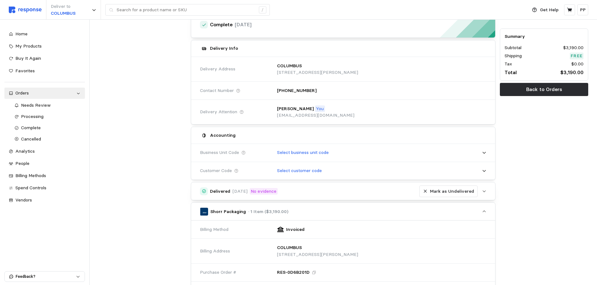
scroll to position [0, 0]
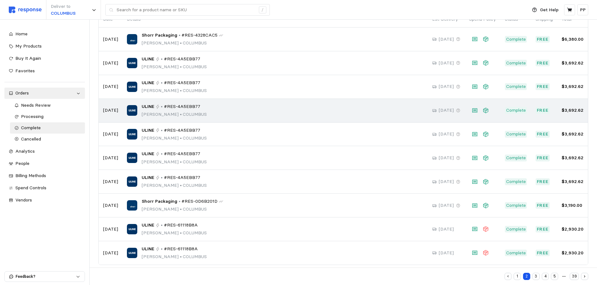
scroll to position [65, 0]
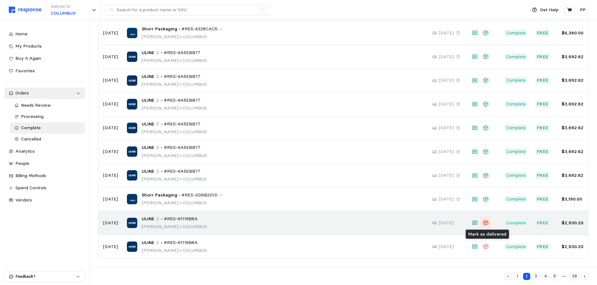
click at [488, 221] on icon at bounding box center [485, 223] width 6 height 6
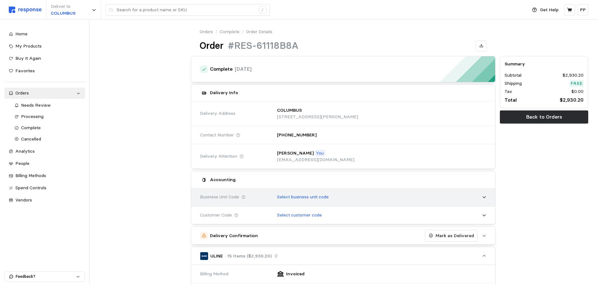
click at [300, 196] on p "Select business unit code" at bounding box center [303, 197] width 52 height 7
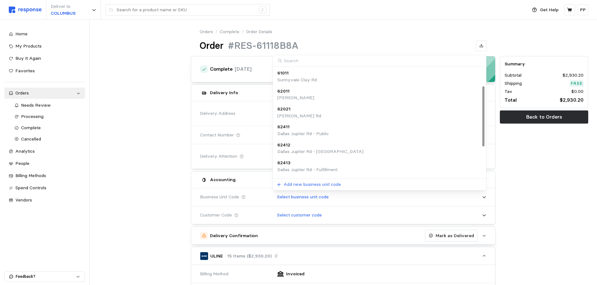
scroll to position [88, 0]
click at [307, 163] on div "70411 [GEOGRAPHIC_DATA]" at bounding box center [379, 168] width 204 height 13
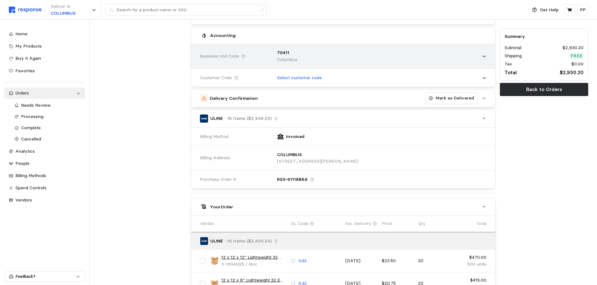
scroll to position [157, 0]
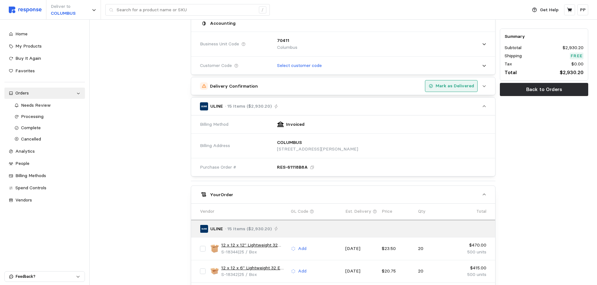
click at [450, 89] on p "Mark as Delivered" at bounding box center [454, 86] width 39 height 7
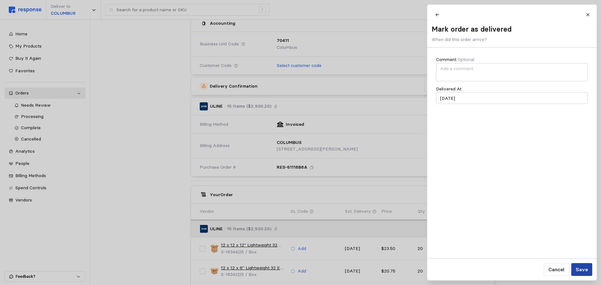
click at [584, 264] on button "Save" at bounding box center [581, 269] width 21 height 13
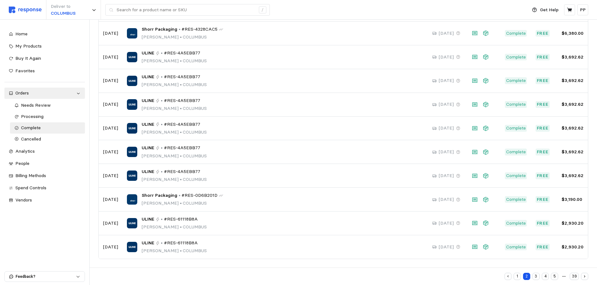
scroll to position [65, 0]
click at [534, 278] on button "3" at bounding box center [535, 276] width 7 height 7
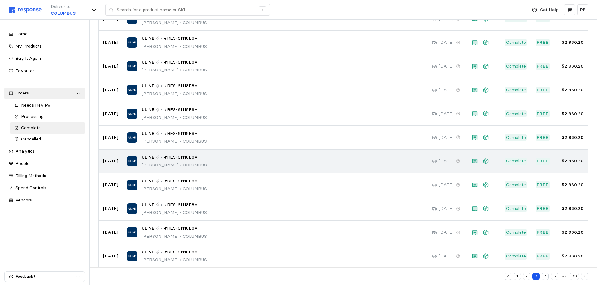
scroll to position [208, 0]
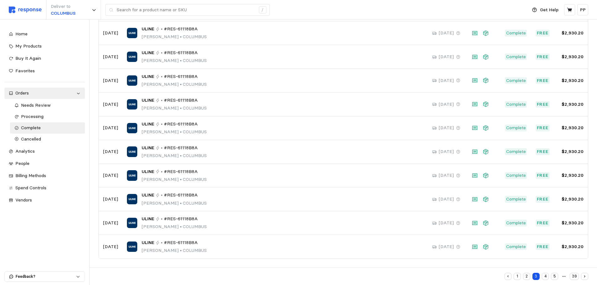
click at [547, 278] on button "4" at bounding box center [545, 276] width 7 height 7
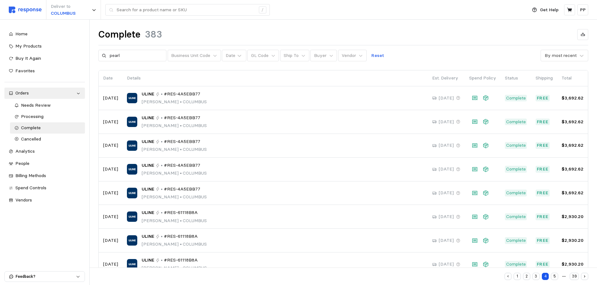
click at [553, 277] on button "5" at bounding box center [554, 276] width 7 height 7
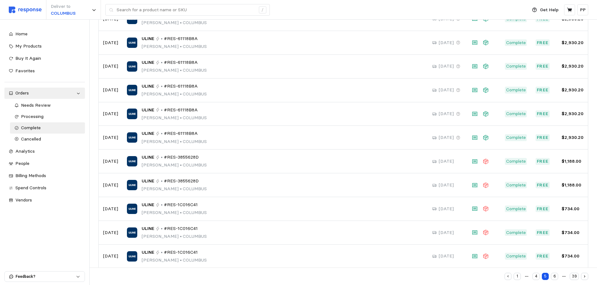
scroll to position [345, 0]
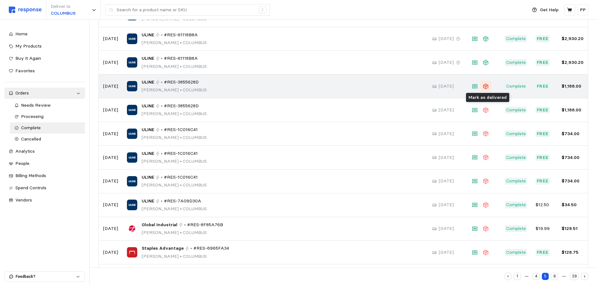
click at [488, 87] on icon at bounding box center [485, 86] width 6 height 6
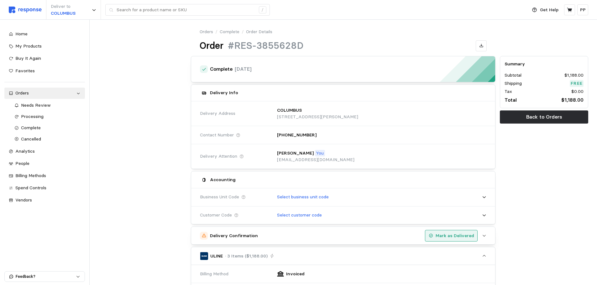
click at [453, 237] on p "Mark as Delivered" at bounding box center [454, 236] width 39 height 7
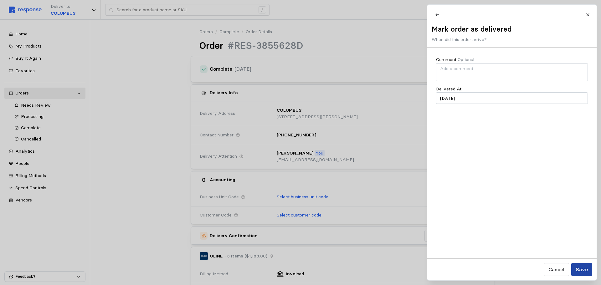
click at [582, 270] on p "Save" at bounding box center [582, 270] width 12 height 8
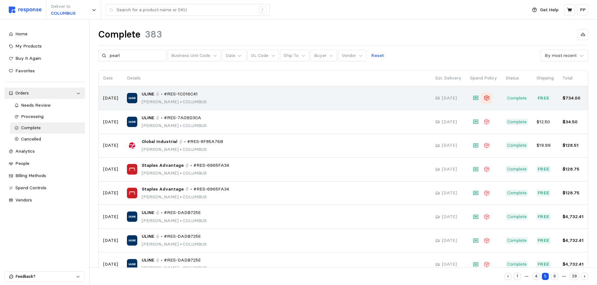
click at [487, 96] on icon at bounding box center [486, 98] width 6 height 6
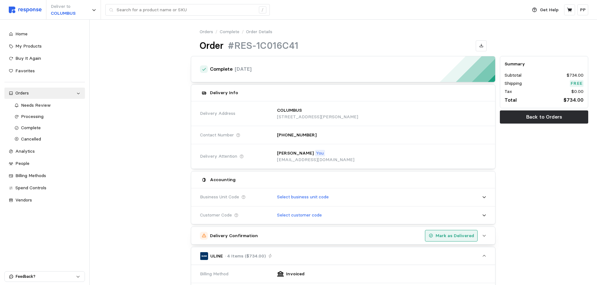
click at [443, 240] on button "Mark as Delivered" at bounding box center [451, 236] width 53 height 12
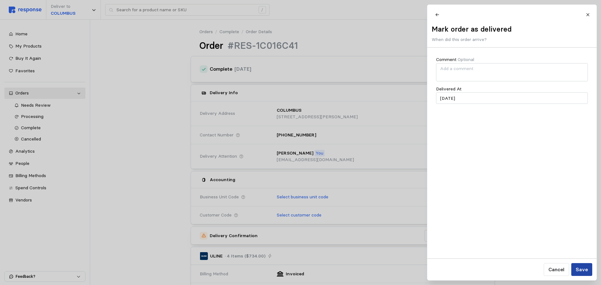
click at [580, 270] on p "Save" at bounding box center [582, 270] width 12 height 8
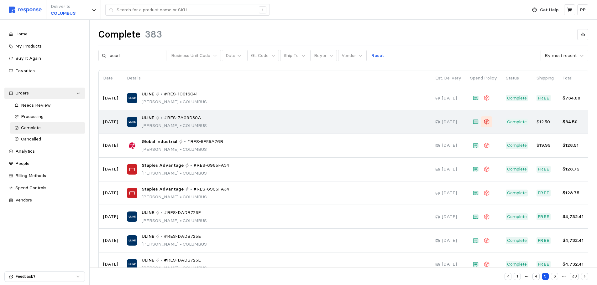
click at [491, 125] on button at bounding box center [486, 122] width 11 height 11
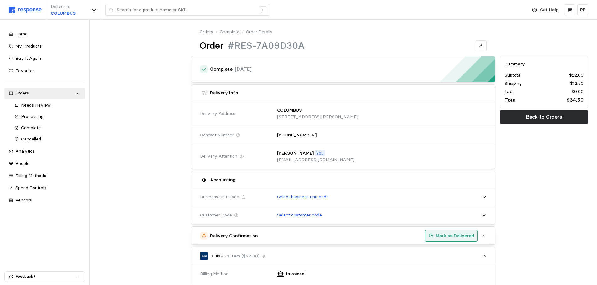
click at [453, 241] on button "Mark as Delivered" at bounding box center [451, 236] width 53 height 12
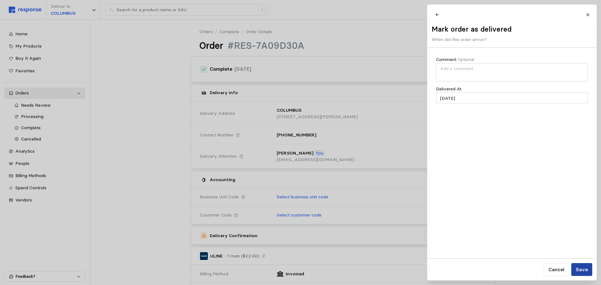
click at [584, 267] on p "Save" at bounding box center [582, 270] width 12 height 8
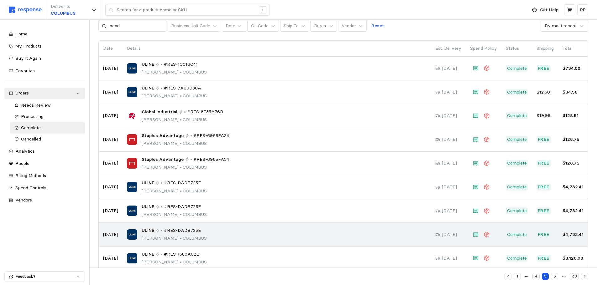
scroll to position [65, 0]
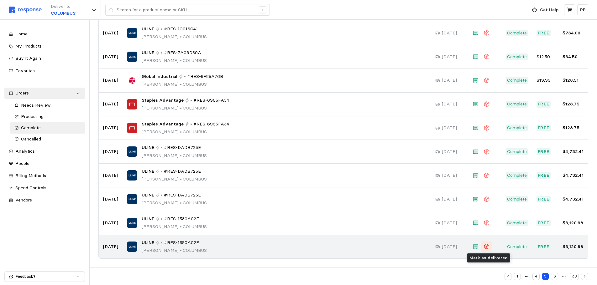
click at [485, 247] on icon at bounding box center [485, 248] width 3 height 4
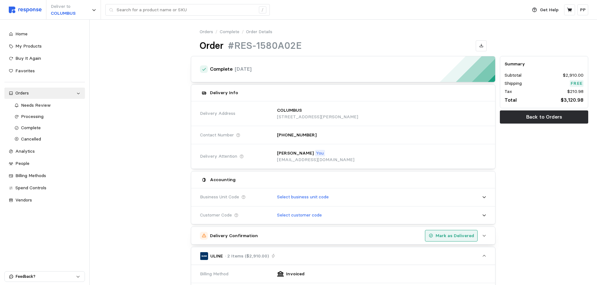
click at [449, 237] on p "Mark as Delivered" at bounding box center [454, 236] width 39 height 7
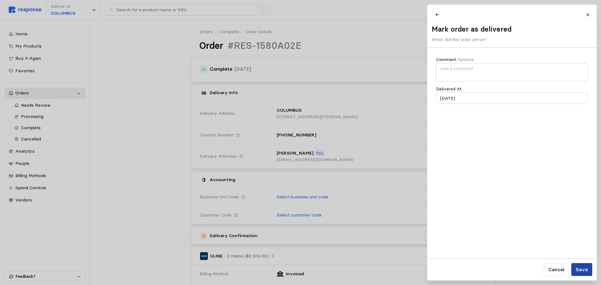
click at [586, 267] on p "Save" at bounding box center [582, 270] width 12 height 8
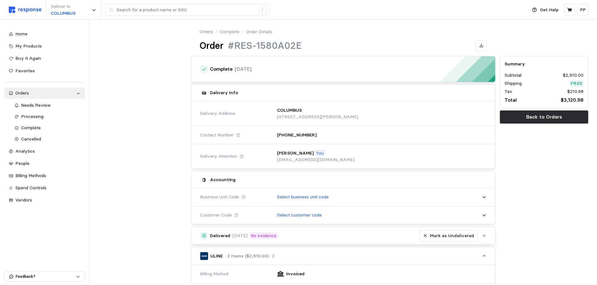
scroll to position [65, 0]
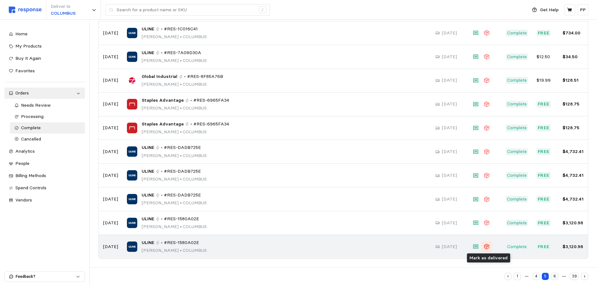
click at [489, 245] on icon at bounding box center [486, 246] width 5 height 5
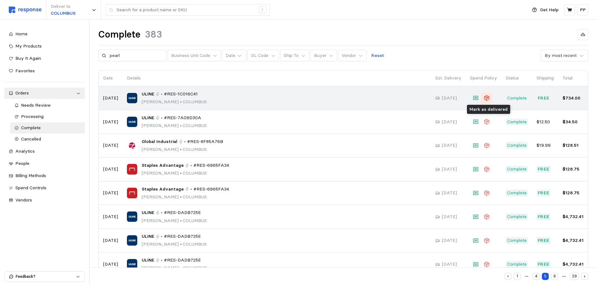
click at [488, 98] on icon at bounding box center [486, 98] width 5 height 5
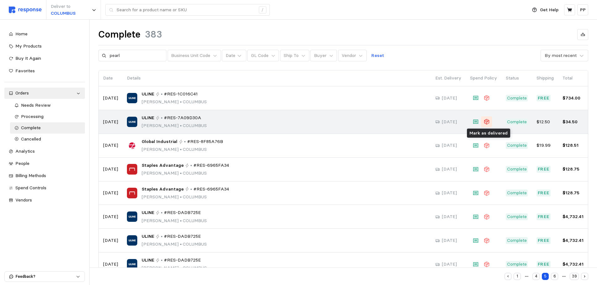
click at [489, 121] on icon at bounding box center [486, 121] width 5 height 5
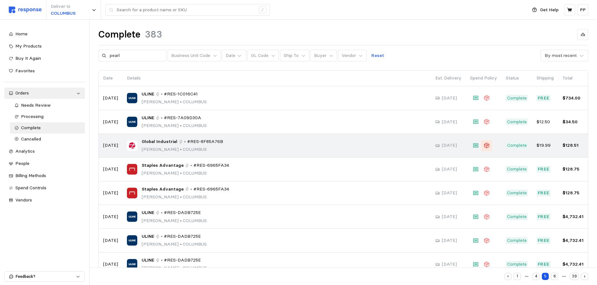
click at [485, 146] on icon at bounding box center [485, 146] width 3 height 4
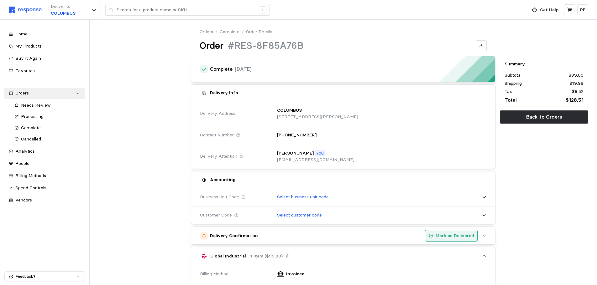
click at [443, 238] on p "Mark as Delivered" at bounding box center [454, 236] width 39 height 7
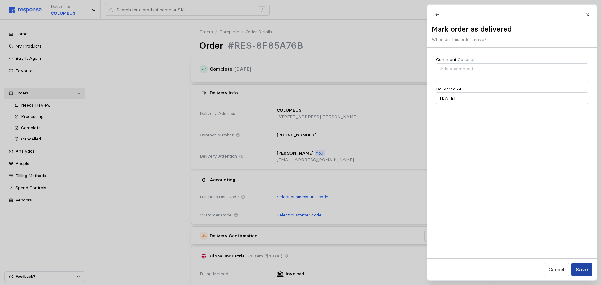
click at [584, 267] on p "Save" at bounding box center [582, 270] width 12 height 8
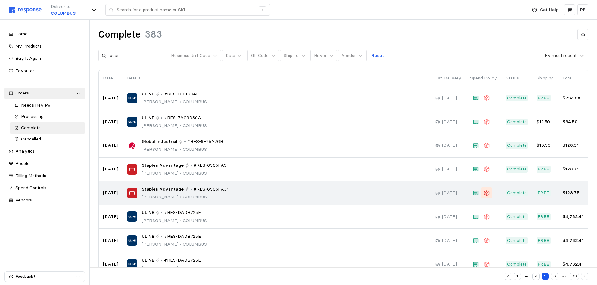
click at [488, 192] on icon at bounding box center [486, 193] width 6 height 6
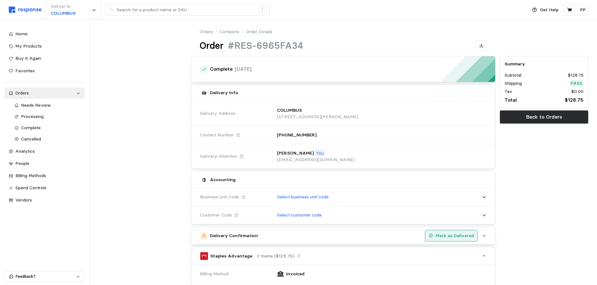
click at [455, 239] on p "Mark as Delivered" at bounding box center [454, 236] width 39 height 7
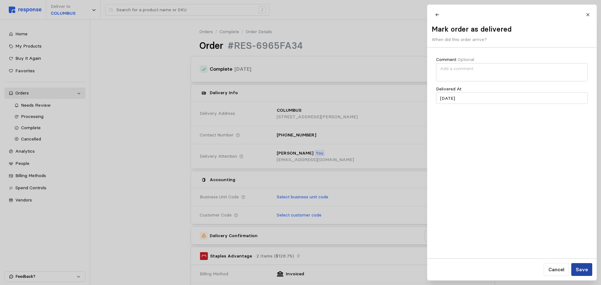
click at [587, 268] on p "Save" at bounding box center [582, 270] width 12 height 8
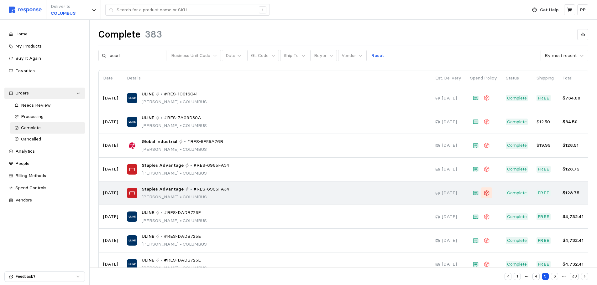
click at [485, 193] on icon at bounding box center [485, 194] width 3 height 4
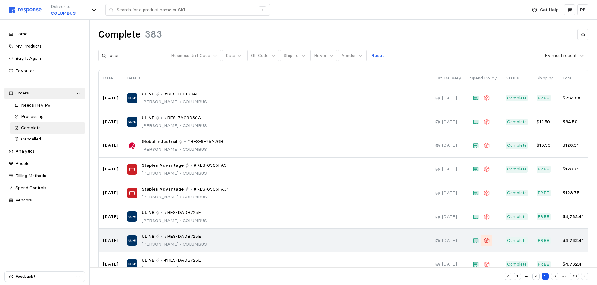
click at [492, 242] on button at bounding box center [486, 240] width 11 height 11
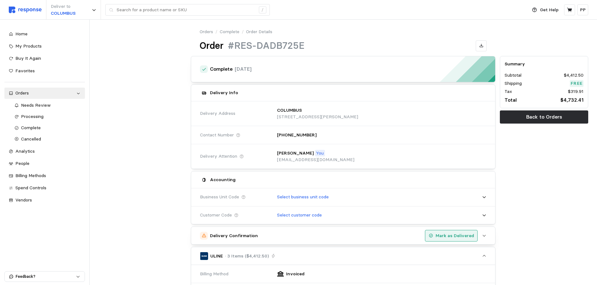
click at [454, 231] on button "Mark as Delivered" at bounding box center [451, 236] width 53 height 12
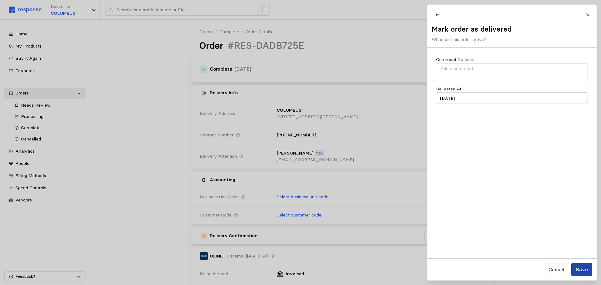
click at [587, 266] on p "Save" at bounding box center [582, 270] width 12 height 8
